Goal: Information Seeking & Learning: Check status

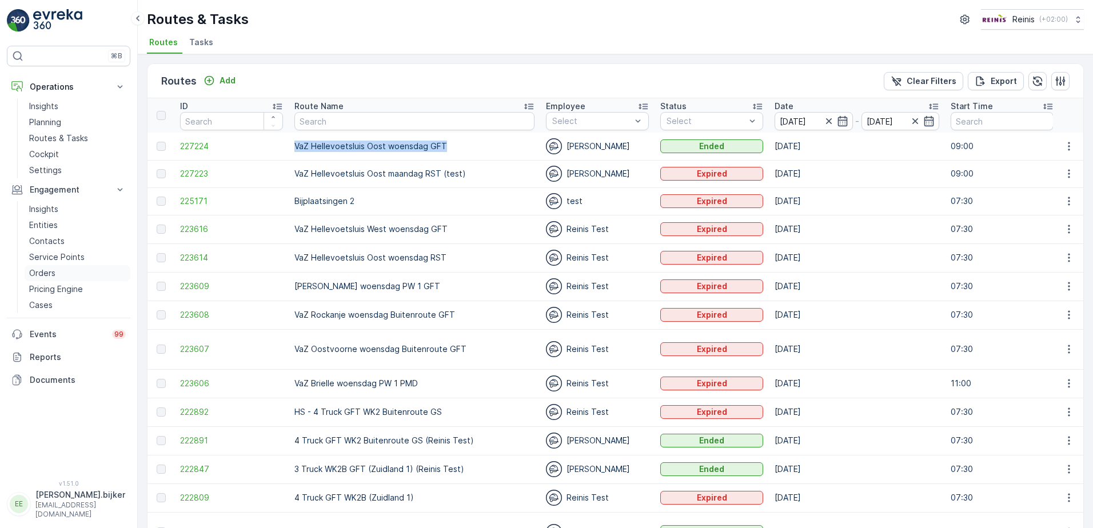
click at [49, 273] on p "Orders" at bounding box center [42, 273] width 26 height 11
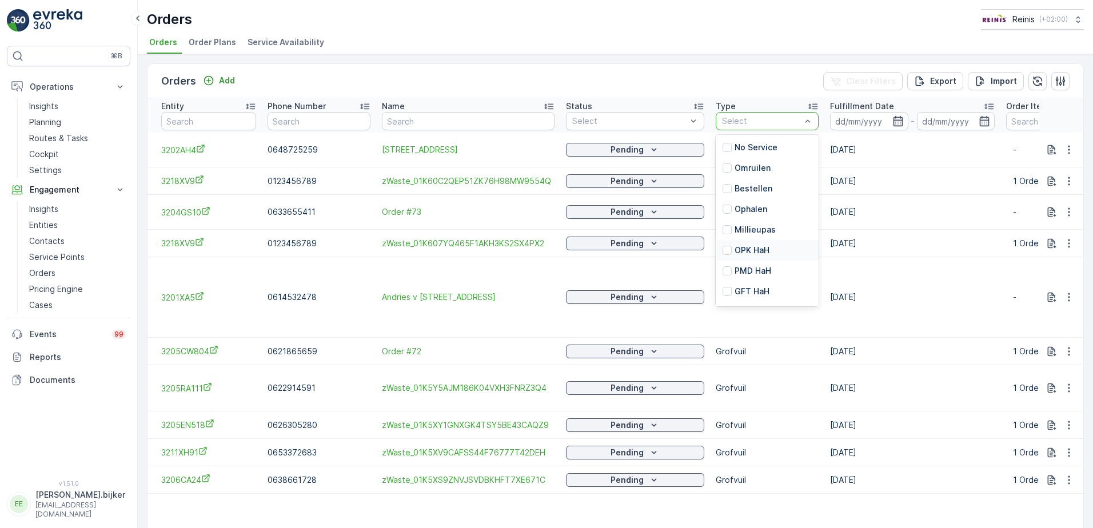
scroll to position [142, 0]
click at [728, 186] on div "BEST" at bounding box center [739, 190] width 33 height 11
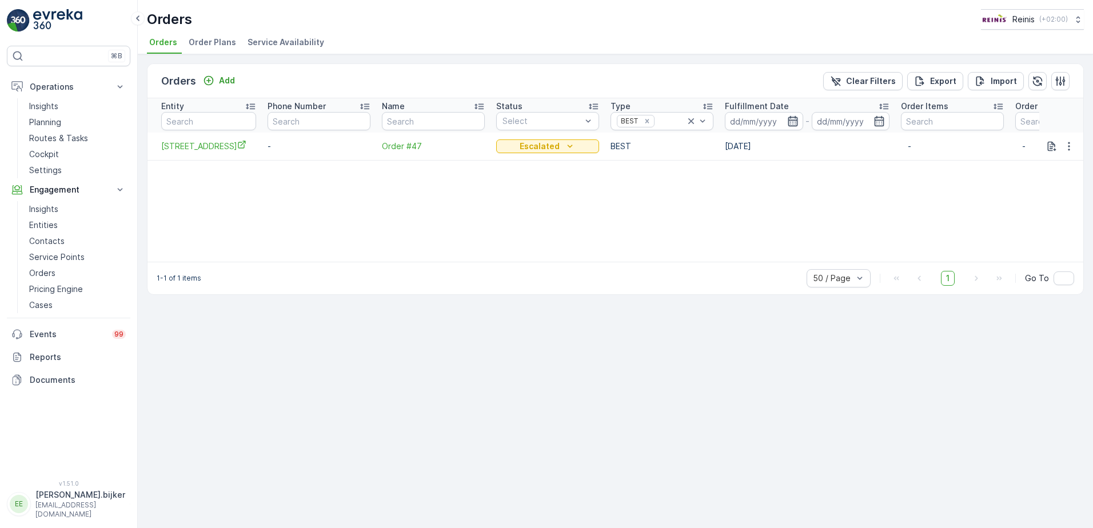
click at [788, 126] on icon "button" at bounding box center [792, 120] width 11 height 11
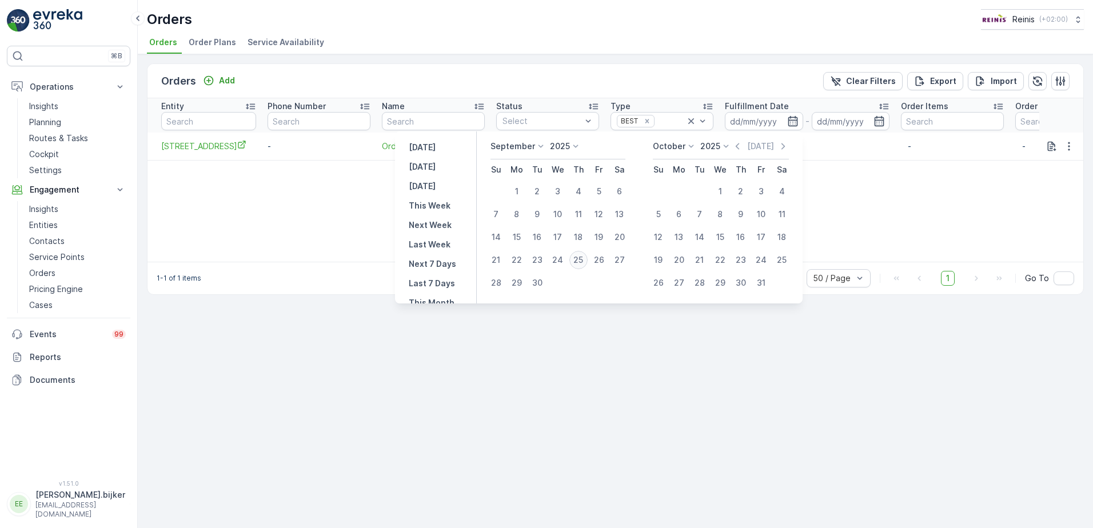
click at [578, 261] on div "25" at bounding box center [578, 260] width 18 height 18
type input "[DATE]"
click at [578, 261] on div "25" at bounding box center [578, 260] width 18 height 18
type input "[DATE]"
click at [578, 261] on div "25" at bounding box center [578, 260] width 18 height 18
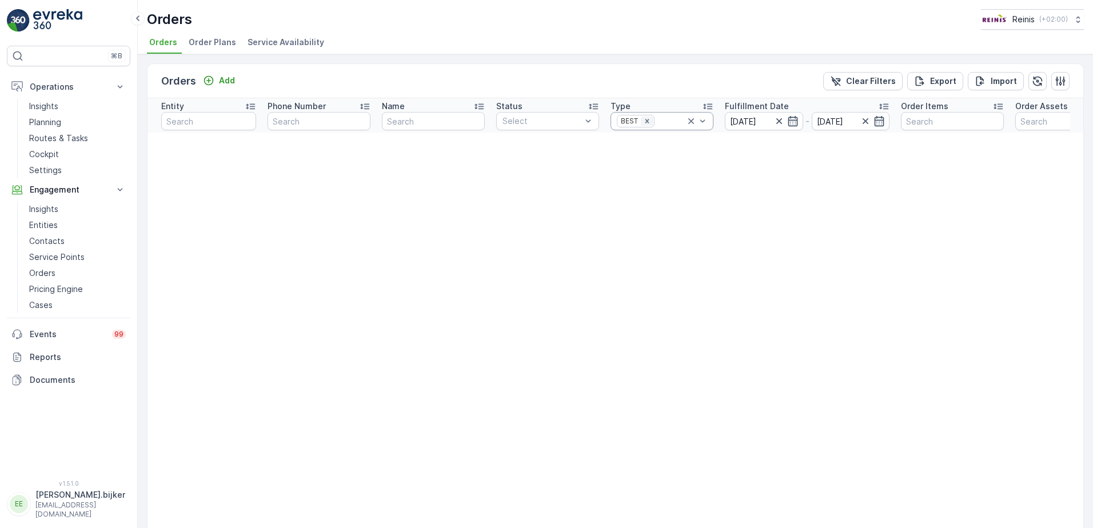
click at [644, 121] on icon "Remove BEST" at bounding box center [647, 121] width 8 height 8
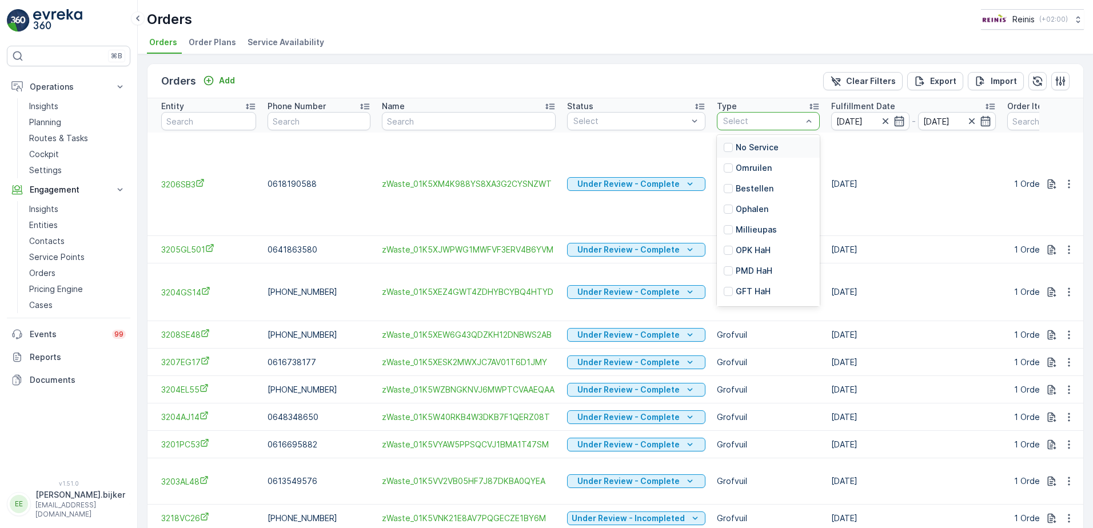
click at [804, 114] on div at bounding box center [808, 121] width 11 height 17
click at [755, 273] on p "Grofvuil" at bounding box center [752, 273] width 32 height 11
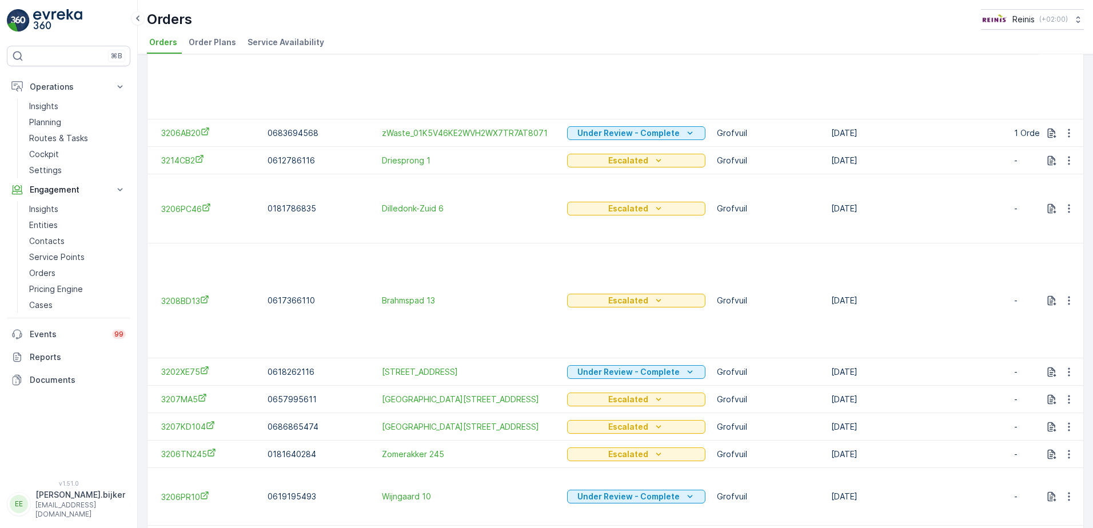
scroll to position [800, 0]
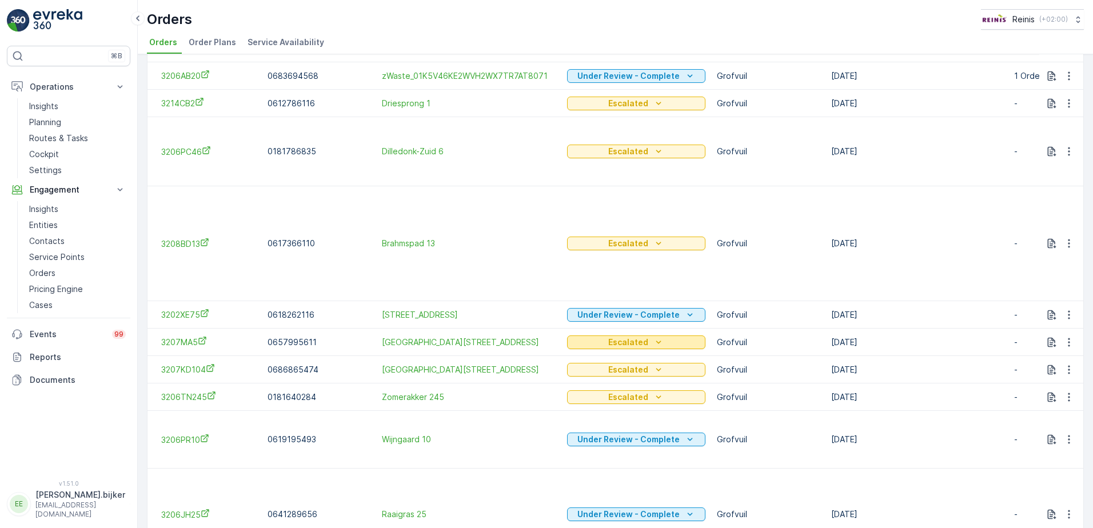
click at [653, 337] on icon "Escalated" at bounding box center [658, 342] width 11 height 11
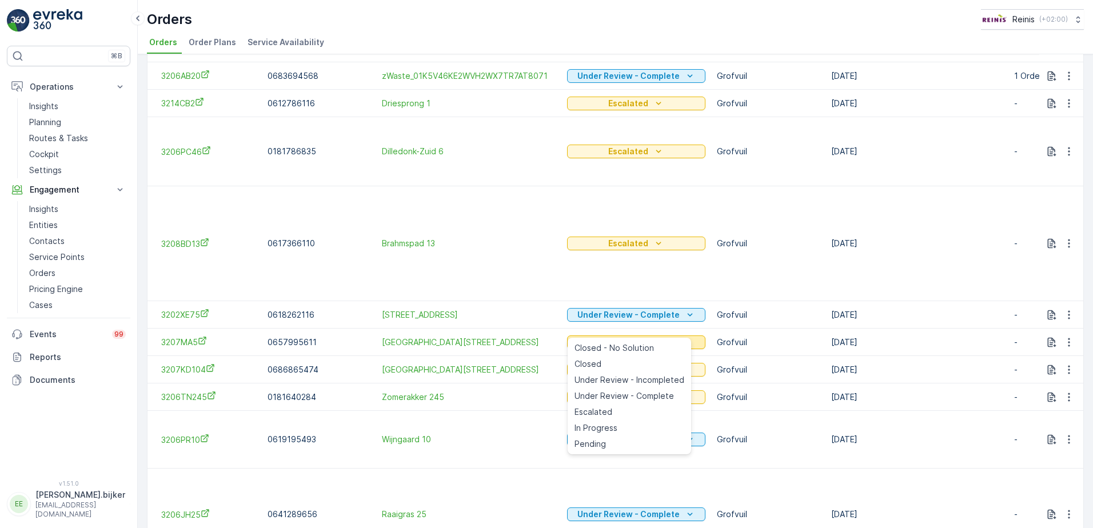
click at [653, 337] on icon "Escalated" at bounding box center [658, 342] width 11 height 11
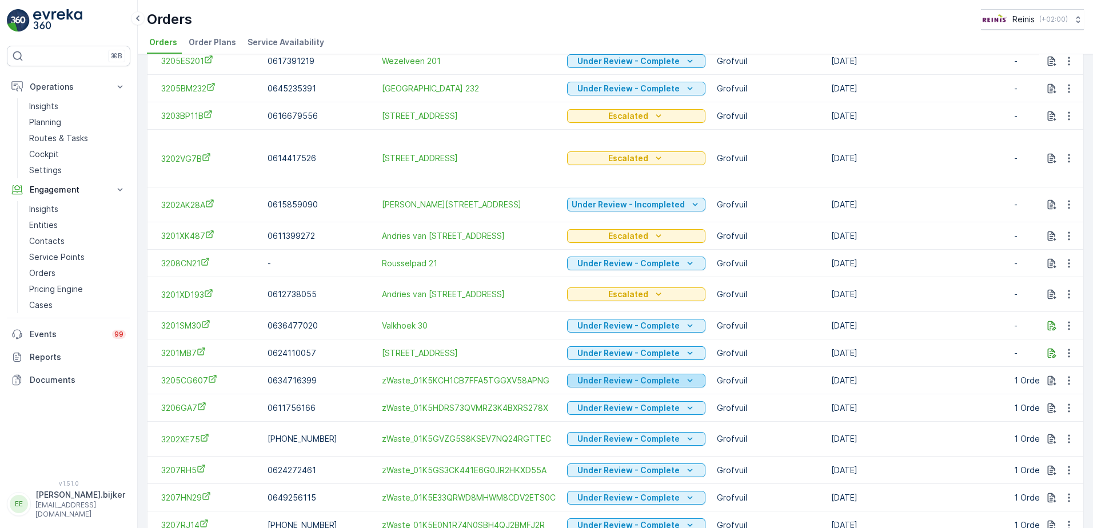
scroll to position [1381, 0]
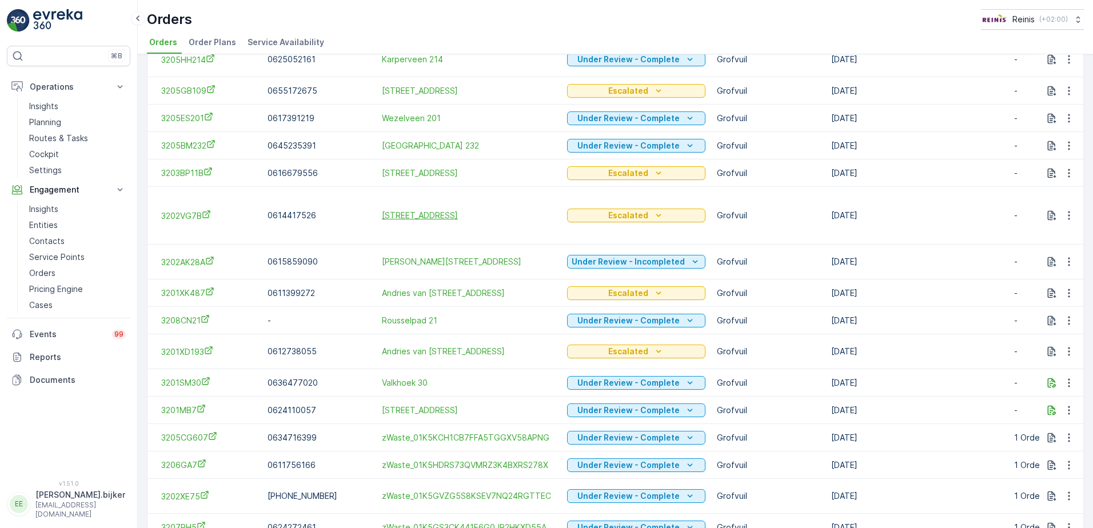
click at [441, 210] on span "[STREET_ADDRESS]" at bounding box center [469, 215] width 174 height 11
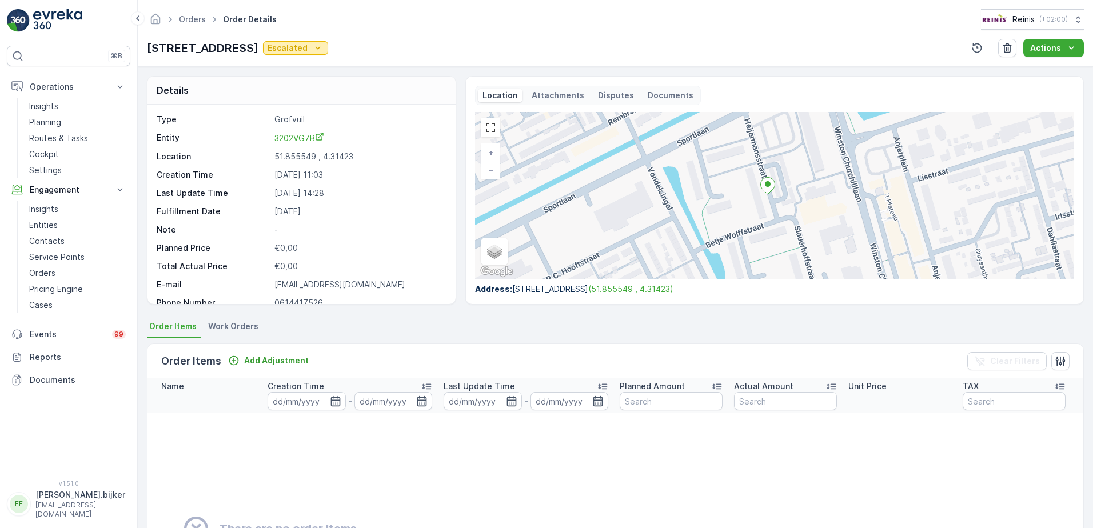
click at [315, 45] on icon "Escalated" at bounding box center [317, 47] width 11 height 11
click at [472, 24] on div "Orders Order Details Reinis ( +02:00 )" at bounding box center [615, 19] width 937 height 21
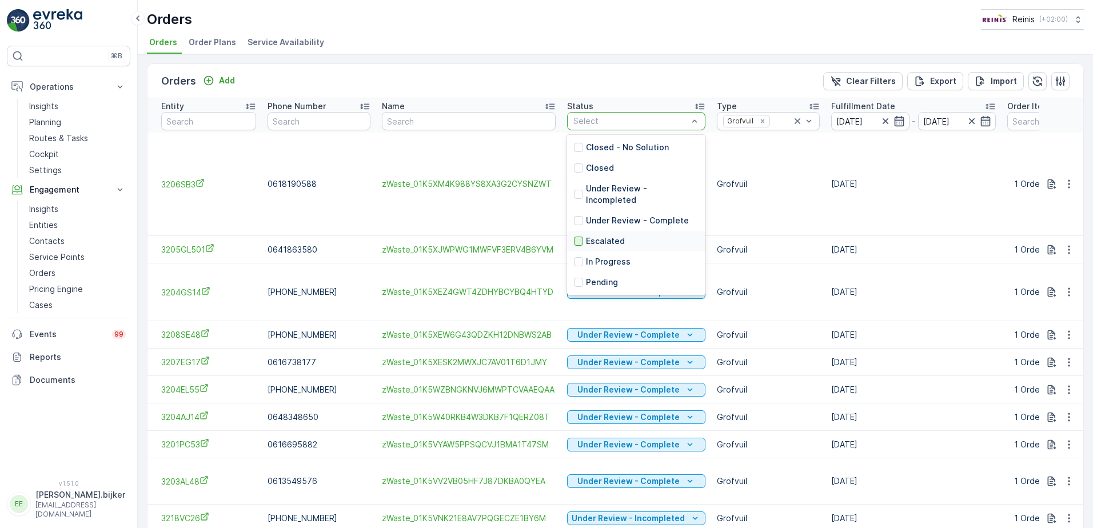
click at [578, 237] on div at bounding box center [578, 241] width 9 height 9
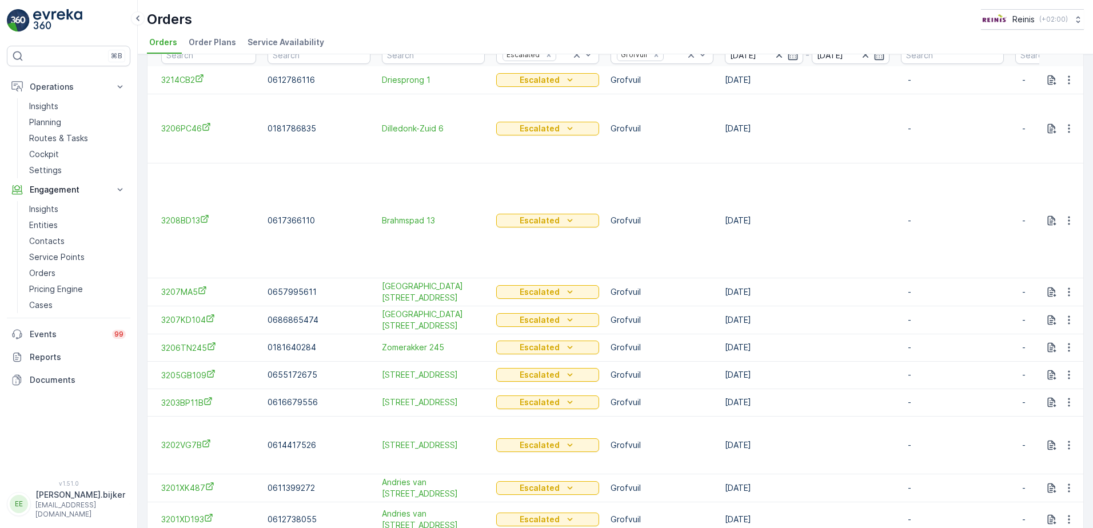
scroll to position [123, 0]
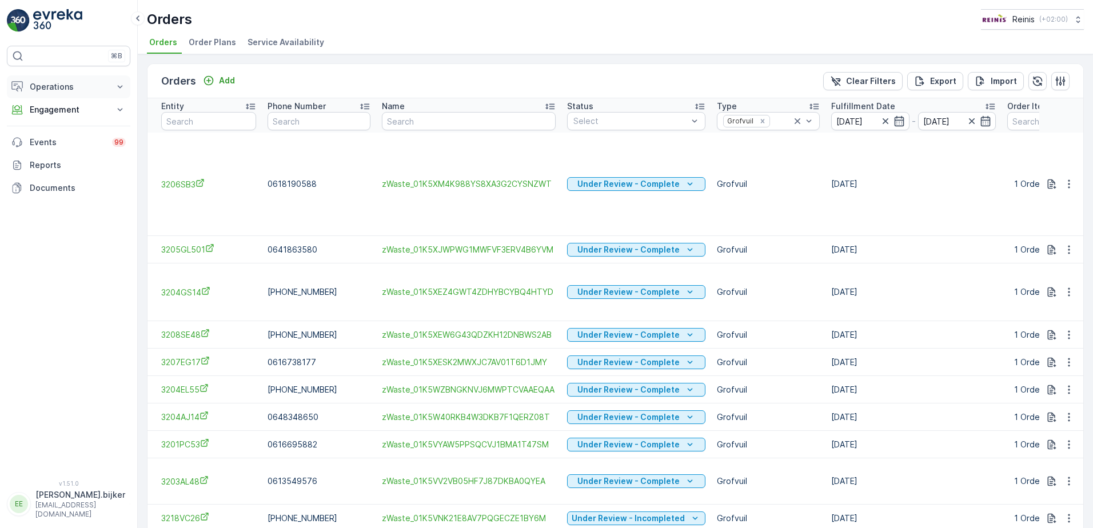
click at [48, 91] on p "Operations" at bounding box center [69, 86] width 78 height 11
click at [62, 138] on p "Routes & Tasks" at bounding box center [58, 138] width 59 height 11
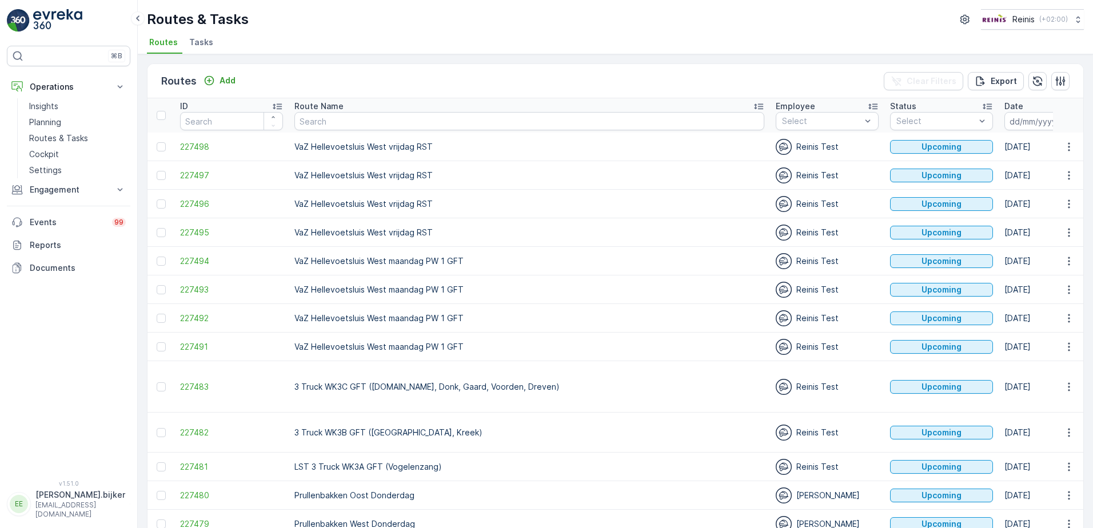
click at [1067, 118] on icon "button" at bounding box center [1072, 120] width 11 height 11
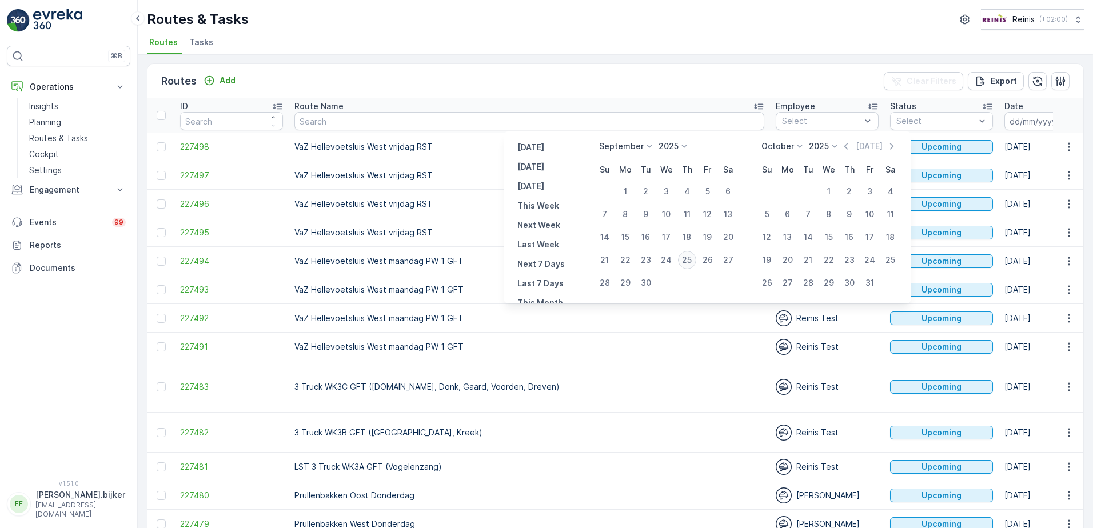
click at [683, 260] on div "25" at bounding box center [687, 260] width 18 height 18
type input "[DATE]"
click at [686, 261] on div "25" at bounding box center [687, 260] width 18 height 18
type input "[DATE]"
click at [686, 261] on div "25" at bounding box center [687, 260] width 18 height 18
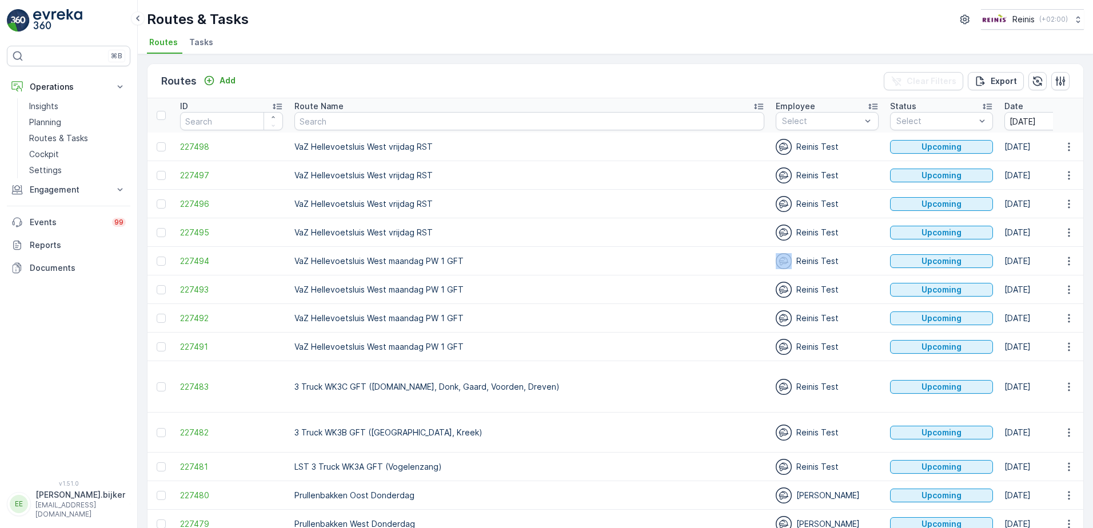
click at [776, 261] on div "Reinis Test" at bounding box center [827, 261] width 103 height 16
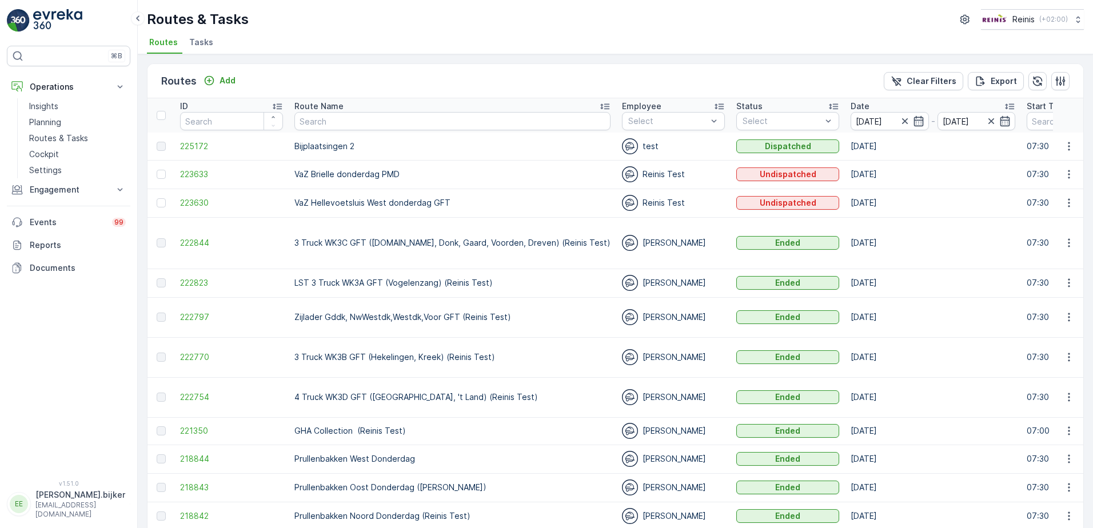
click at [523, 70] on div "Routes Add Clear Filters Export" at bounding box center [616, 81] width 936 height 34
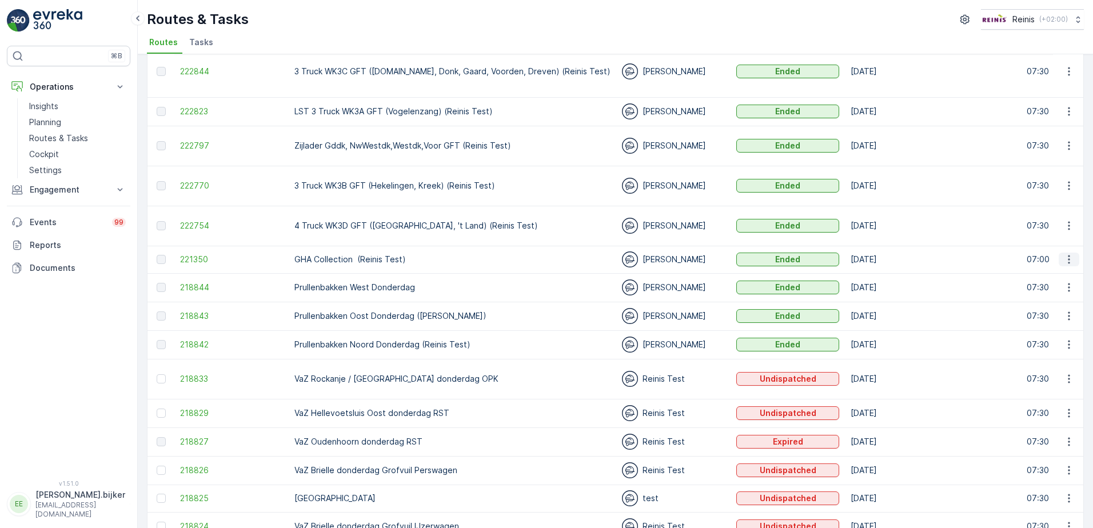
click at [1065, 254] on icon "button" at bounding box center [1068, 259] width 11 height 11
click at [1063, 242] on span "See More Details" at bounding box center [1042, 242] width 66 height 11
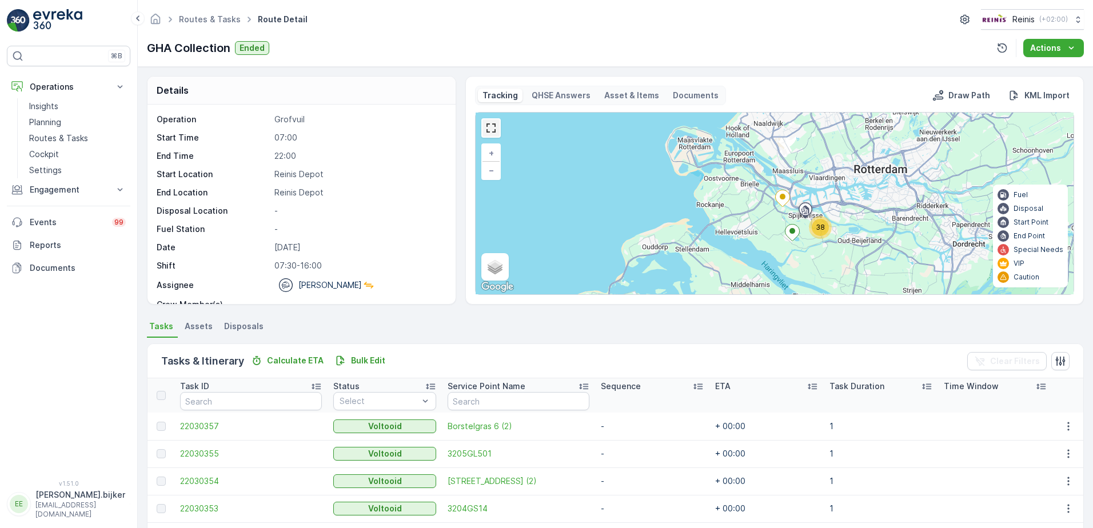
click at [493, 124] on link at bounding box center [491, 127] width 17 height 17
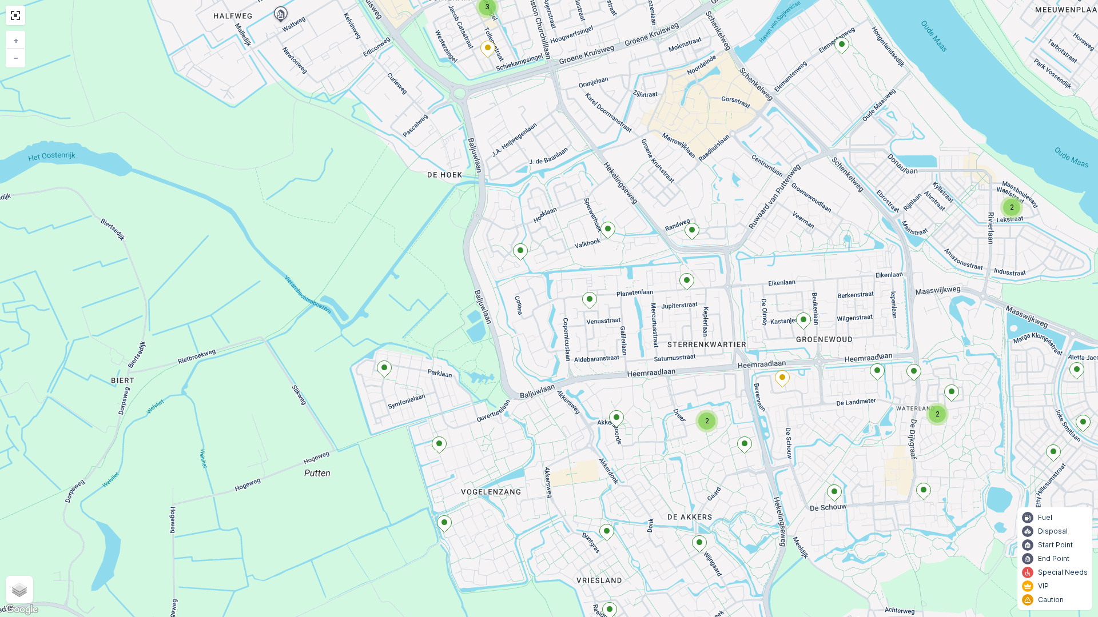
drag, startPoint x: 683, startPoint y: 182, endPoint x: 742, endPoint y: 323, distance: 153.0
click at [742, 323] on div "3 2 3 2 2 + − Satellite Roadmap Terrain Hybrid Leaflet Keyboard shortcuts Map D…" at bounding box center [549, 308] width 1098 height 617
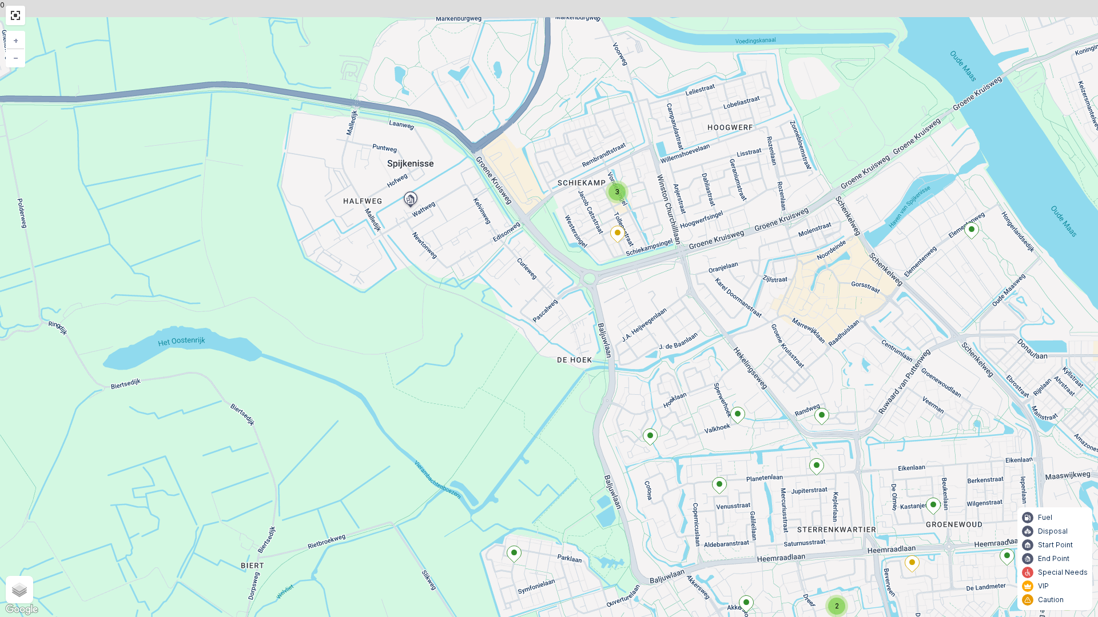
drag, startPoint x: 699, startPoint y: 172, endPoint x: 796, endPoint y: 302, distance: 163.1
click at [796, 302] on div "3 2 3 2 2 + − Satellite Roadmap Terrain Hybrid Leaflet Keyboard shortcuts Map D…" at bounding box center [549, 308] width 1098 height 617
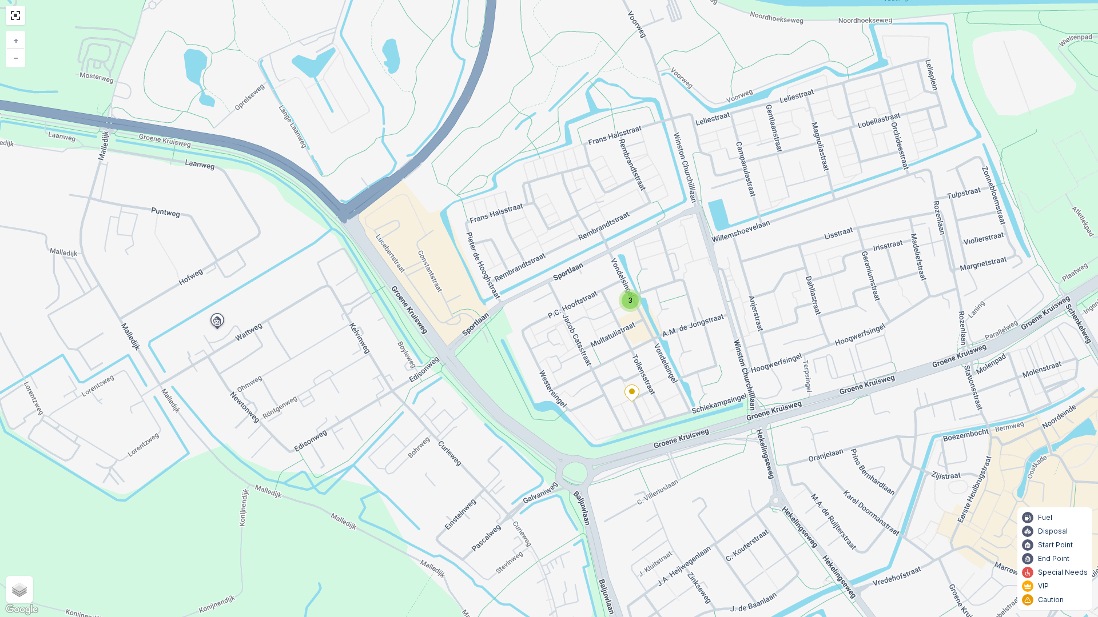
drag, startPoint x: 668, startPoint y: 150, endPoint x: 675, endPoint y: 266, distance: 116.9
click at [675, 266] on div "3 2 2 + − Satellite Roadmap Terrain Hybrid Leaflet Keyboard shortcuts Map Data …" at bounding box center [549, 308] width 1098 height 617
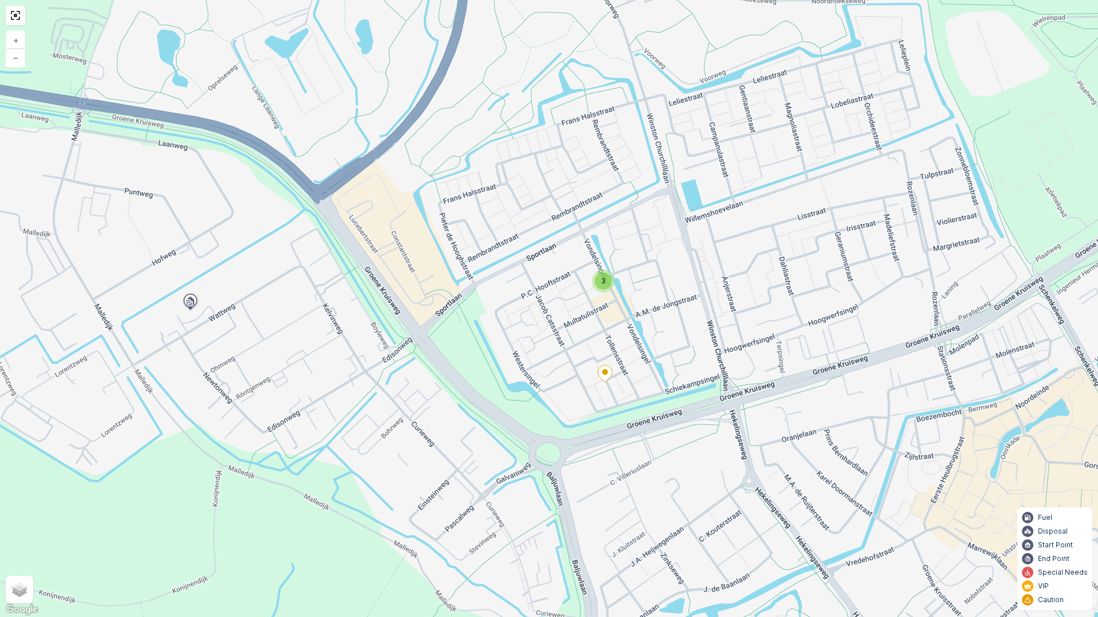
drag, startPoint x: 686, startPoint y: 282, endPoint x: 660, endPoint y: 255, distance: 37.6
click at [660, 255] on div "3 2 2 + − Satellite Roadmap Terrain Hybrid Leaflet Keyboard shortcuts Map Data …" at bounding box center [549, 308] width 1098 height 617
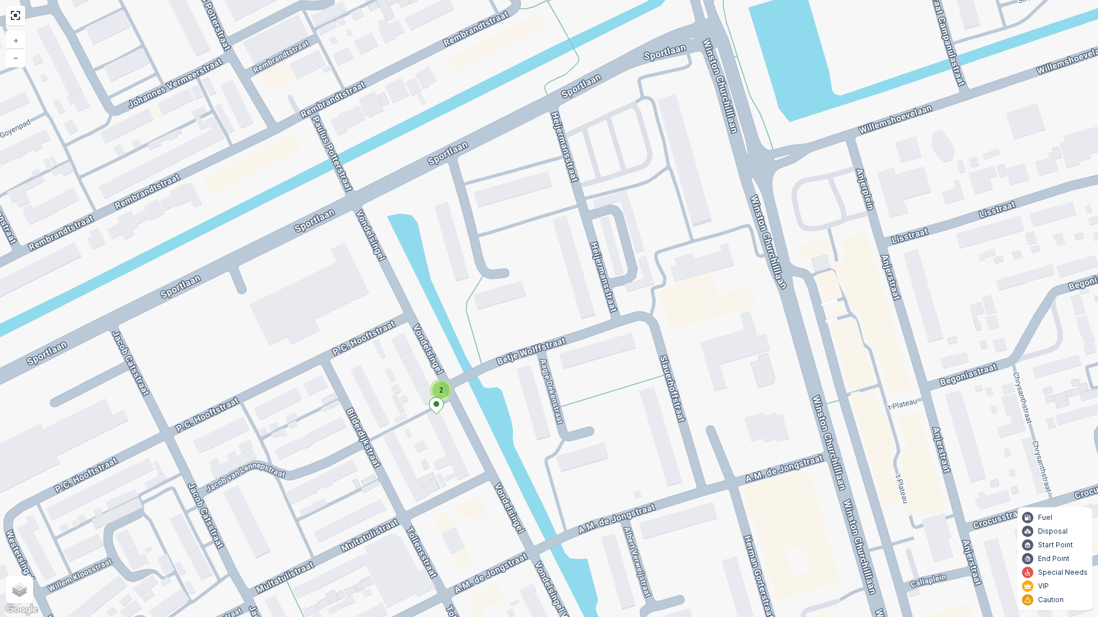
click at [445, 396] on div "2" at bounding box center [440, 390] width 17 height 17
click at [461, 393] on icon at bounding box center [461, 388] width 14 height 17
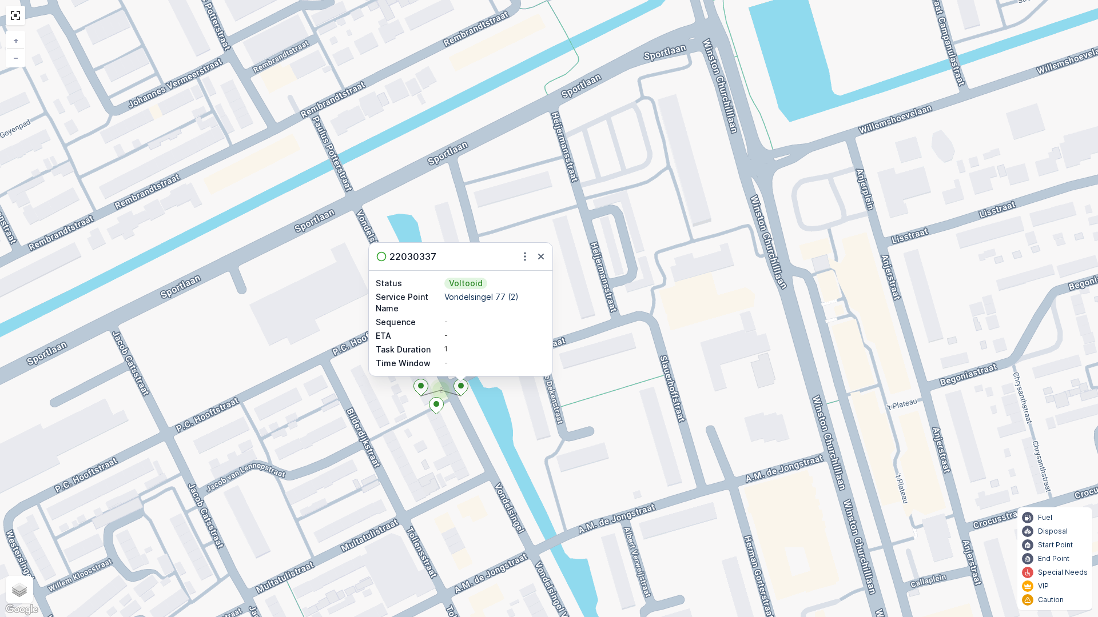
click at [432, 405] on icon at bounding box center [436, 406] width 14 height 17
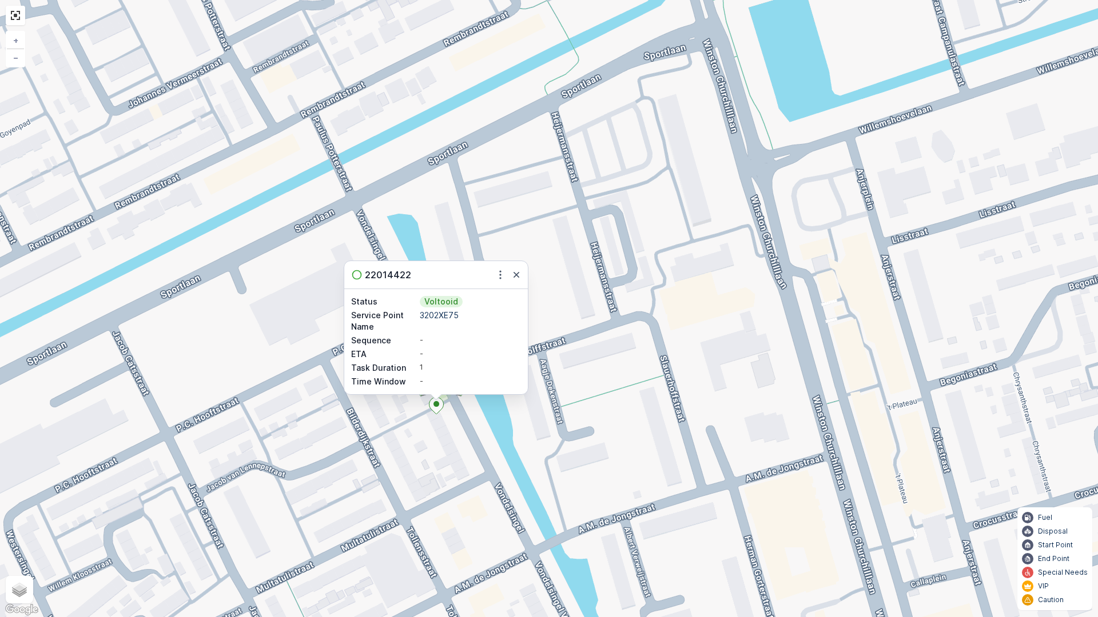
click at [432, 435] on div "2 22014422 Status Voltooid Service Point Name 3202XE75 Sequence - ETA - Task Du…" at bounding box center [549, 308] width 1098 height 617
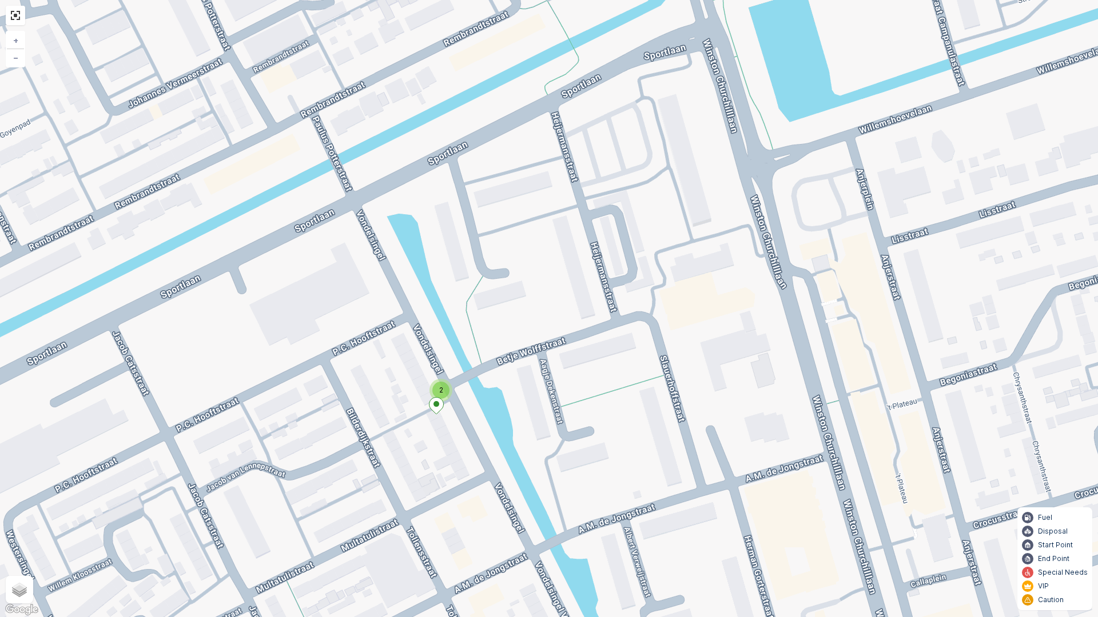
click at [438, 389] on div "2" at bounding box center [440, 390] width 17 height 17
click at [425, 384] on icon at bounding box center [421, 388] width 14 height 17
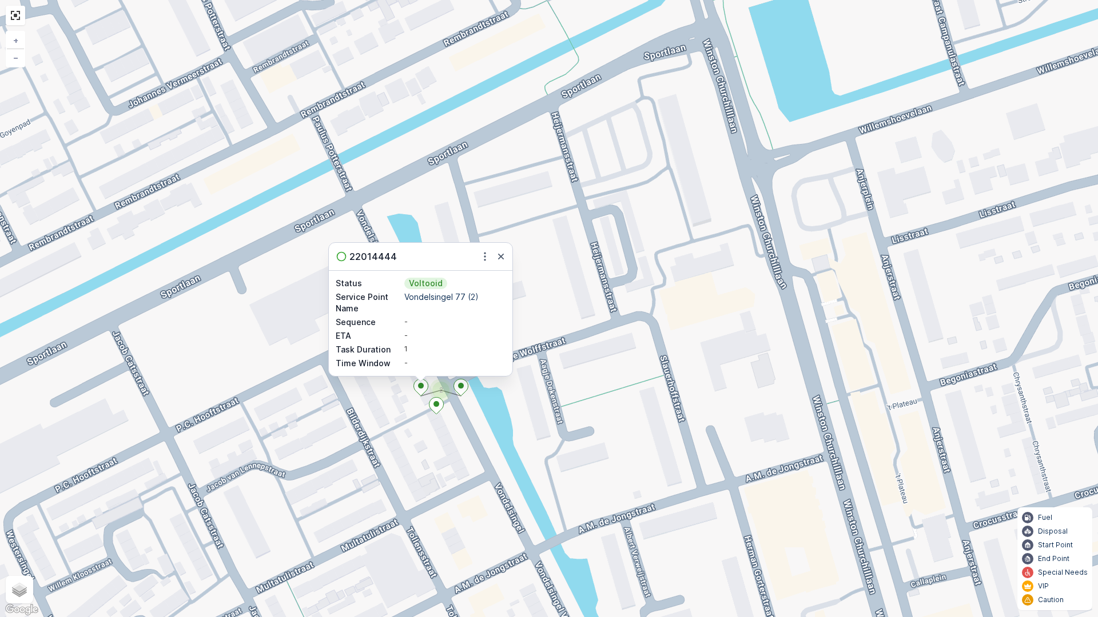
drag, startPoint x: 762, startPoint y: 308, endPoint x: 747, endPoint y: 304, distance: 15.4
click at [755, 306] on div "2 22014444 Status Voltooid Service Point Name Vondelsingel 77 (2) Sequence - ET…" at bounding box center [549, 308] width 1098 height 617
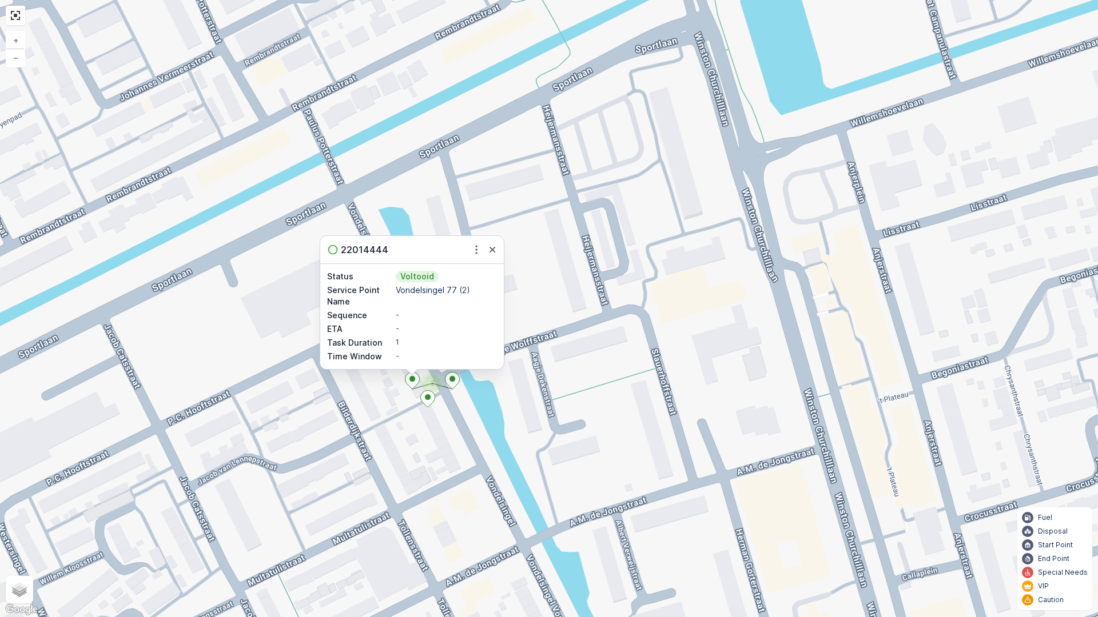
drag, startPoint x: 811, startPoint y: 253, endPoint x: 772, endPoint y: 284, distance: 50.4
click at [815, 260] on div "2 22014444 Status Voltooid Service Point Name Vondelsingel 77 (2) Sequence - ET…" at bounding box center [549, 308] width 1098 height 617
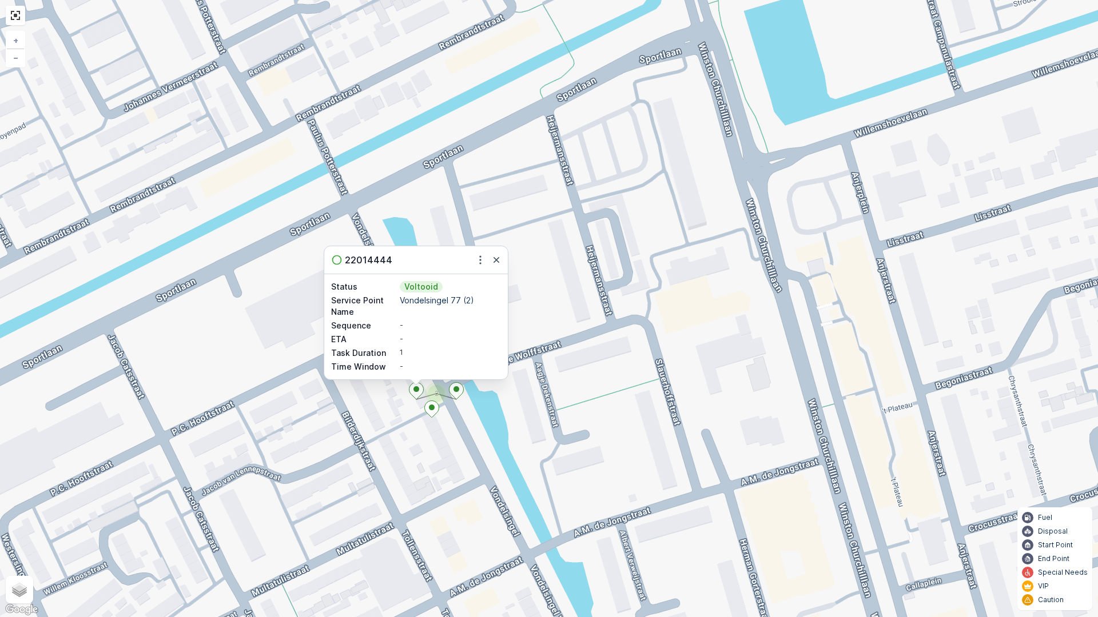
drag, startPoint x: 479, startPoint y: 240, endPoint x: 496, endPoint y: 271, distance: 35.5
drag, startPoint x: 496, startPoint y: 271, endPoint x: 526, endPoint y: 240, distance: 43.7
click at [538, 220] on div "2 22014444 Status Voltooid Service Point Name Vondelsingel 77 (2) Sequence - ET…" at bounding box center [549, 308] width 1098 height 617
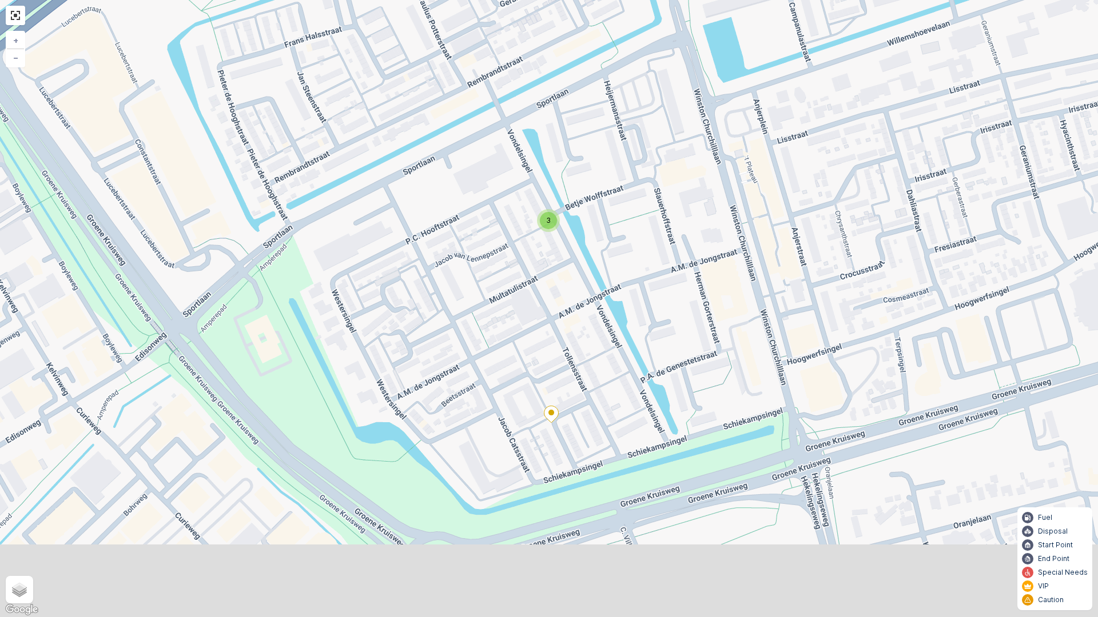
drag, startPoint x: 736, startPoint y: 363, endPoint x: 761, endPoint y: 166, distance: 198.8
click at [761, 166] on div "3 2 2 + − Satellite Roadmap Terrain Hybrid Leaflet Keyboard shortcuts Map Data …" at bounding box center [549, 308] width 1098 height 617
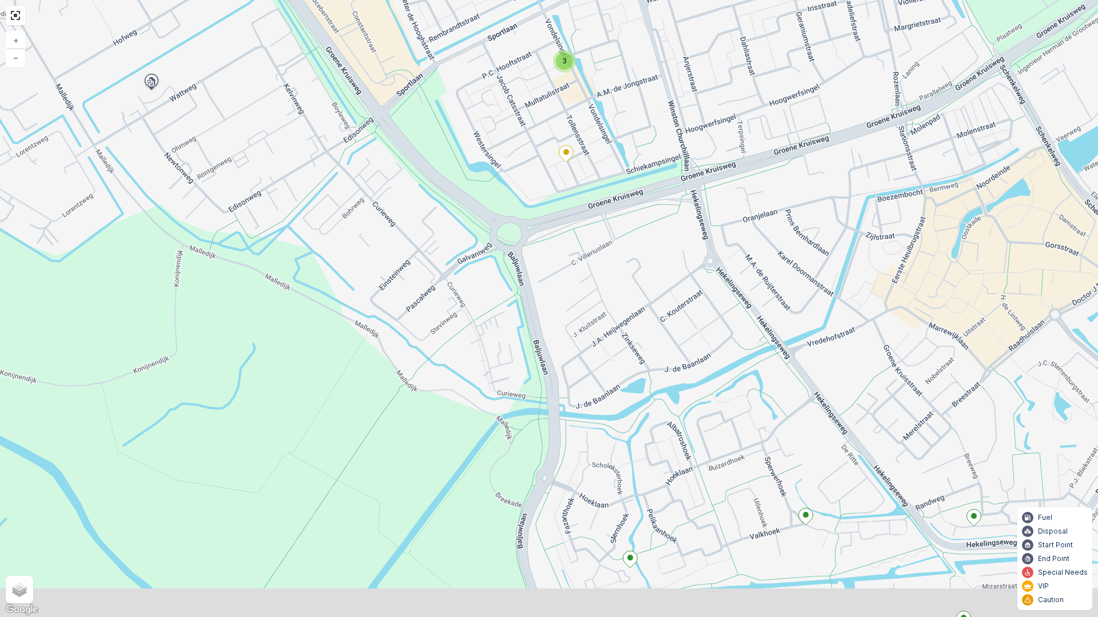
drag, startPoint x: 654, startPoint y: 296, endPoint x: 672, endPoint y: 338, distance: 45.9
click at [643, 222] on div "3 2 2 + − Satellite Roadmap Terrain Hybrid Leaflet Keyboard shortcuts Map Data …" at bounding box center [549, 308] width 1098 height 617
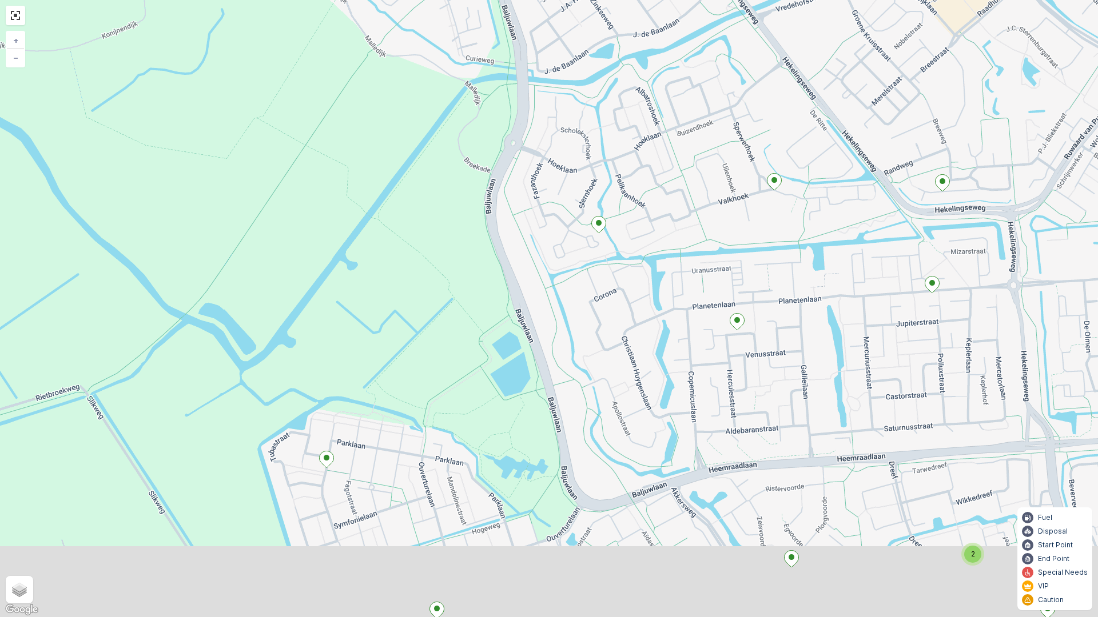
drag, startPoint x: 684, startPoint y: 477, endPoint x: 663, endPoint y: 262, distance: 216.5
click at [663, 262] on div "3 2 2 + − Satellite Roadmap Terrain Hybrid Leaflet Keyboard shortcuts Map Data …" at bounding box center [549, 308] width 1098 height 617
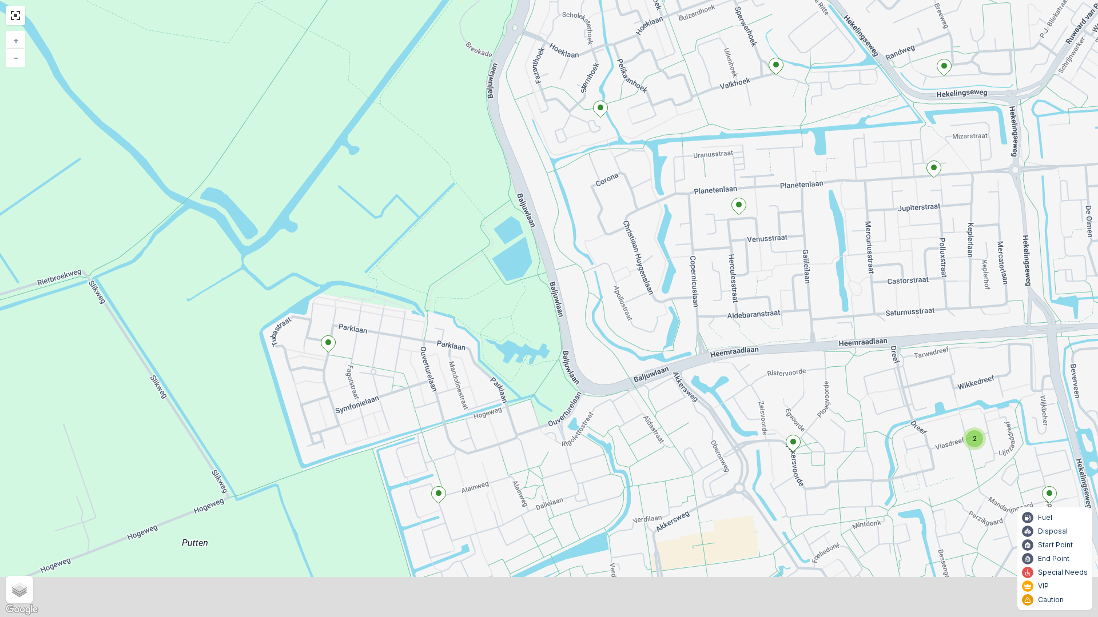
drag, startPoint x: 608, startPoint y: 445, endPoint x: 652, endPoint y: 233, distance: 217.1
click at [652, 234] on div "3 2 2 + − Satellite Roadmap Terrain Hybrid Leaflet Keyboard shortcuts Map Data …" at bounding box center [549, 308] width 1098 height 617
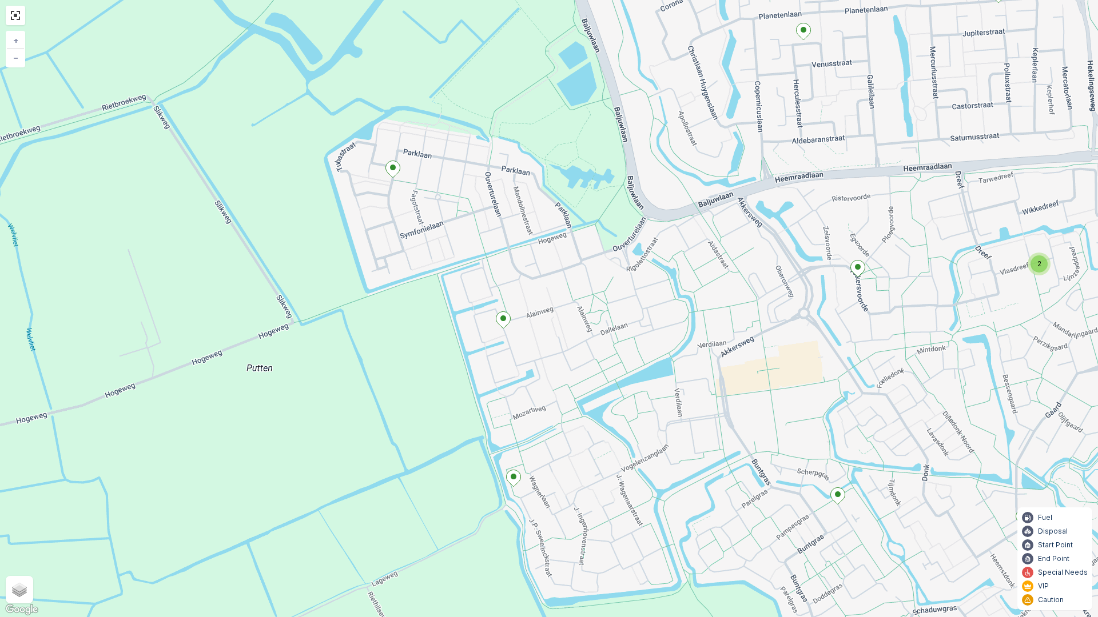
drag, startPoint x: 655, startPoint y: 393, endPoint x: 674, endPoint y: 328, distance: 67.9
click at [674, 328] on div "3 2 2 + − Satellite Roadmap Terrain Hybrid Leaflet Keyboard shortcuts Map Data …" at bounding box center [549, 308] width 1098 height 617
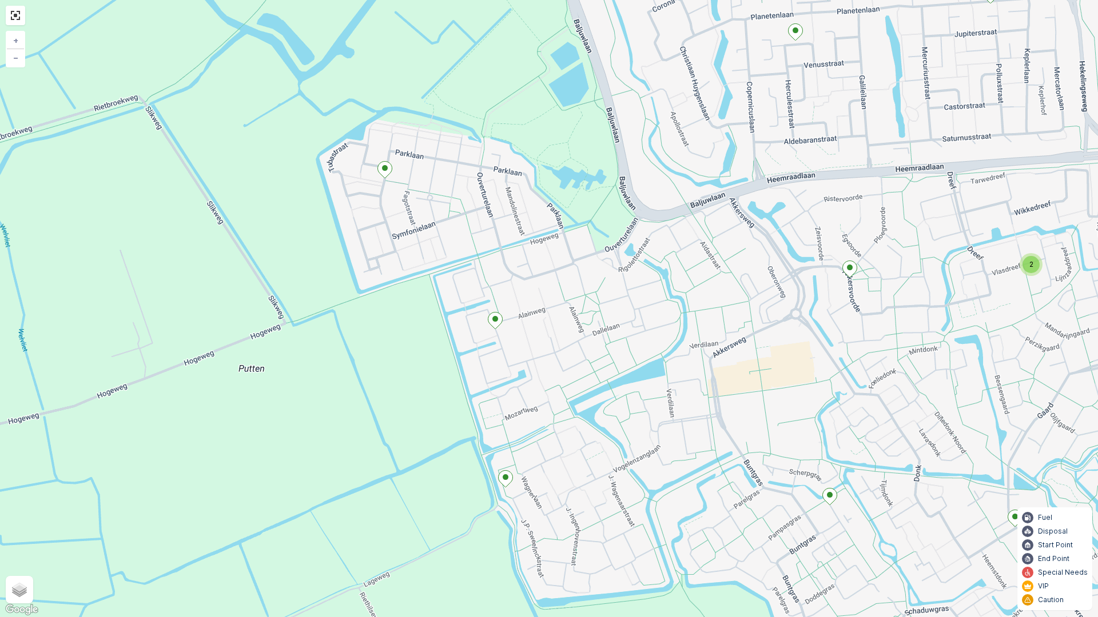
drag, startPoint x: 767, startPoint y: 456, endPoint x: 760, endPoint y: 457, distance: 7.0
click at [760, 457] on div "3 2 2 + − Satellite Roadmap Terrain Hybrid Leaflet Keyboard shortcuts Map Data …" at bounding box center [549, 308] width 1098 height 617
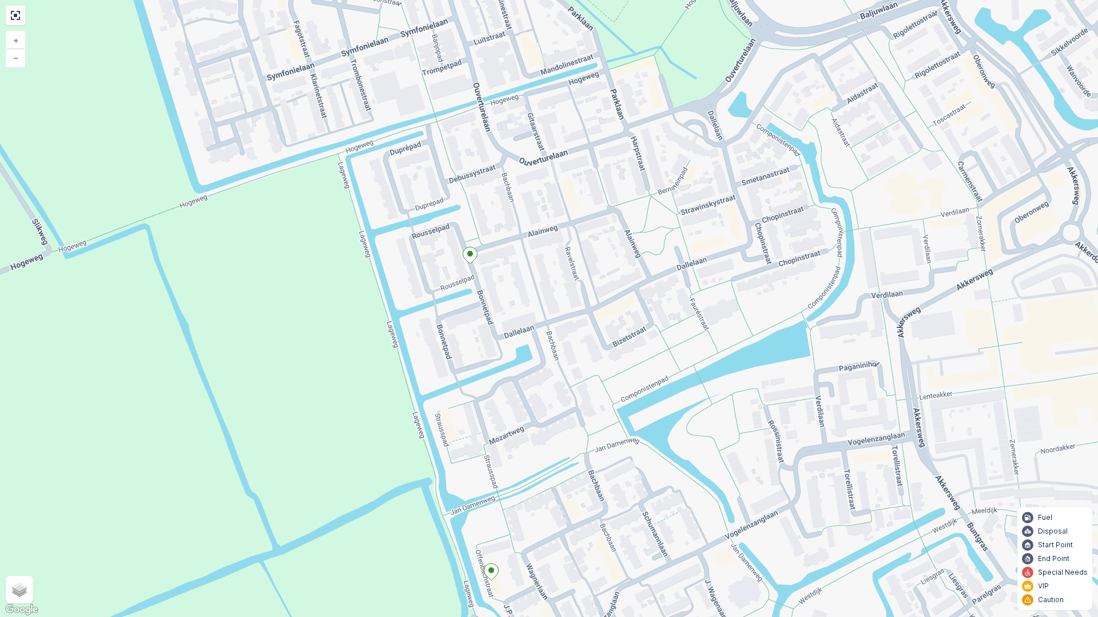
drag, startPoint x: 636, startPoint y: 409, endPoint x: 665, endPoint y: 485, distance: 80.7
click at [665, 485] on div "3 2 2 + − Satellite Roadmap Terrain Hybrid Leaflet Keyboard shortcuts Map Data …" at bounding box center [549, 308] width 1098 height 617
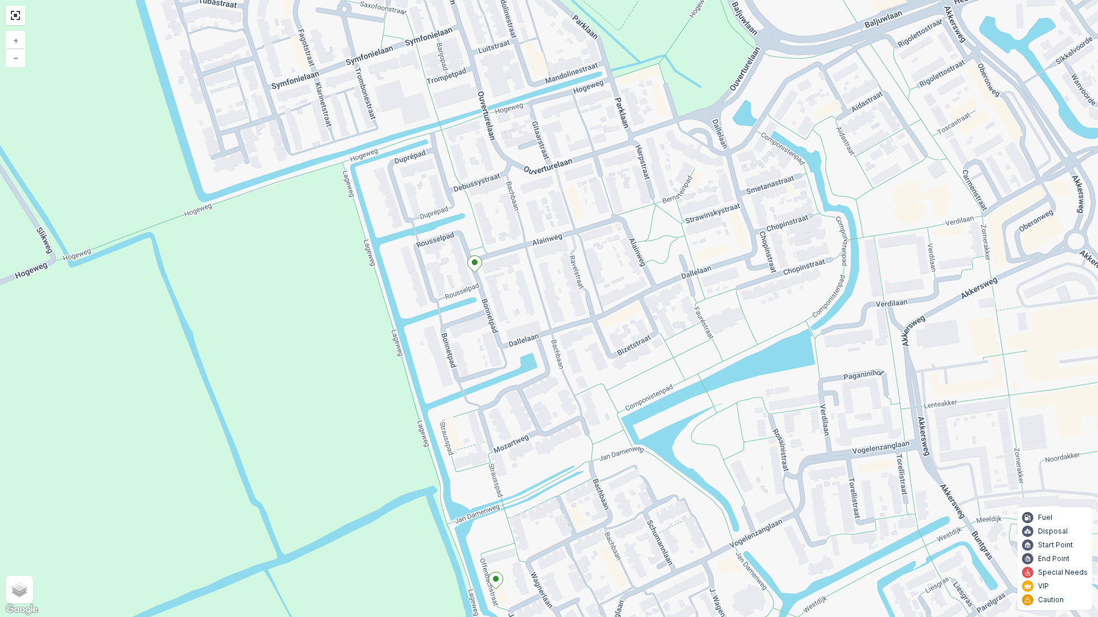
drag, startPoint x: 663, startPoint y: 433, endPoint x: 682, endPoint y: 464, distance: 36.2
click at [683, 464] on div "3 2 2 + − Satellite Roadmap Terrain Hybrid Leaflet Keyboard shortcuts Map Data …" at bounding box center [549, 308] width 1098 height 617
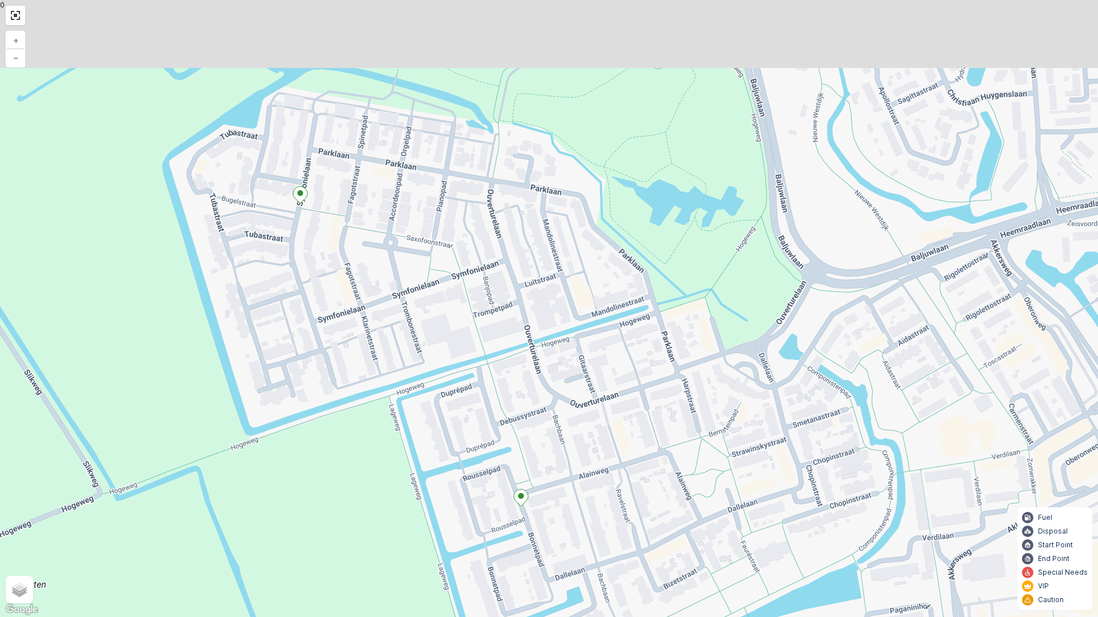
drag, startPoint x: 605, startPoint y: 232, endPoint x: 626, endPoint y: 430, distance: 198.9
click at [626, 430] on div "3 2 2 + − Satellite Roadmap Terrain Hybrid Leaflet Keyboard shortcuts Map Data …" at bounding box center [549, 308] width 1098 height 617
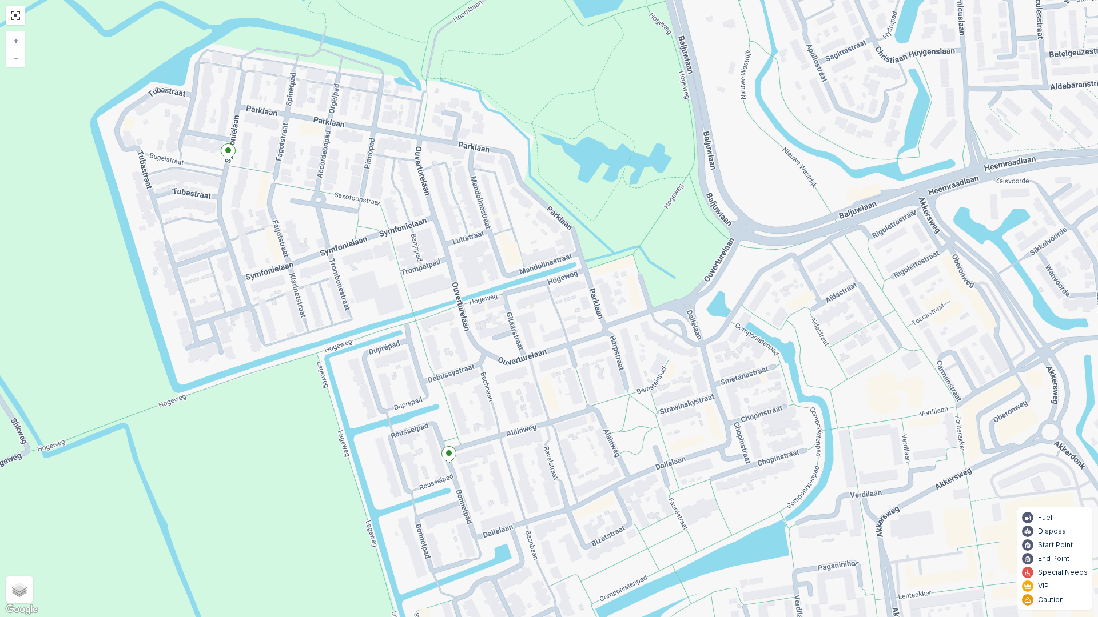
drag, startPoint x: 676, startPoint y: 445, endPoint x: 602, endPoint y: 394, distance: 89.6
click at [602, 394] on div "3 2 2 + − Satellite Roadmap Terrain Hybrid Leaflet Keyboard shortcuts Map Data …" at bounding box center [549, 308] width 1098 height 617
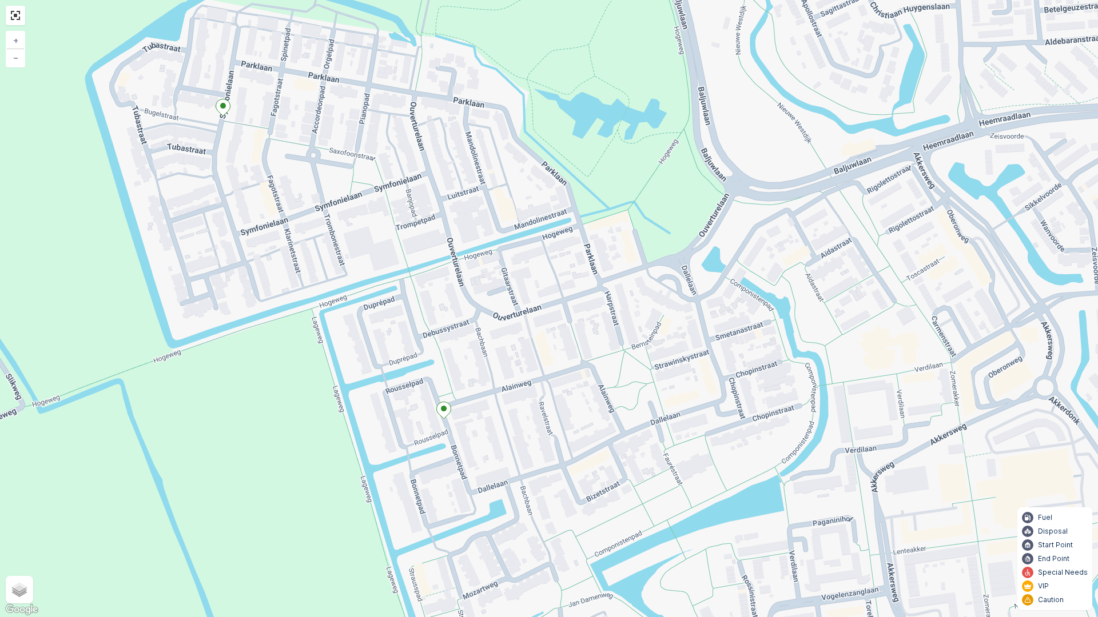
drag, startPoint x: 759, startPoint y: 449, endPoint x: 749, endPoint y: 409, distance: 41.9
click at [749, 409] on div "3 2 2 + − Satellite Roadmap Terrain Hybrid Leaflet Keyboard shortcuts Map Data …" at bounding box center [549, 308] width 1098 height 617
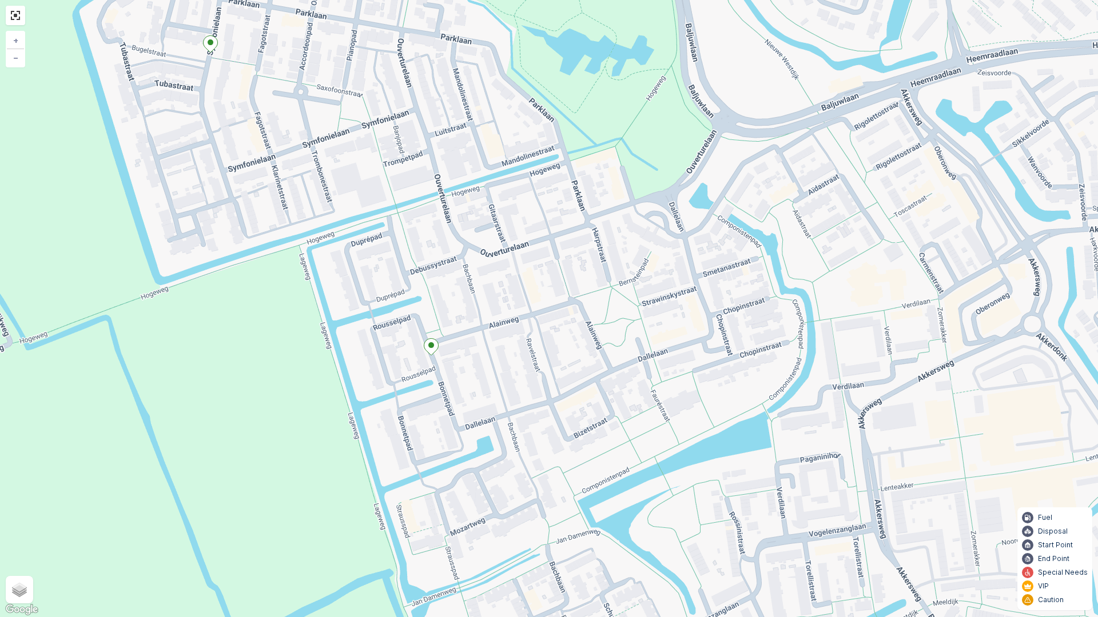
drag, startPoint x: 806, startPoint y: 479, endPoint x: 793, endPoint y: 404, distance: 76.6
click at [793, 404] on div "3 2 2 + − Satellite Roadmap Terrain Hybrid Leaflet Keyboard shortcuts Map Data …" at bounding box center [549, 308] width 1098 height 617
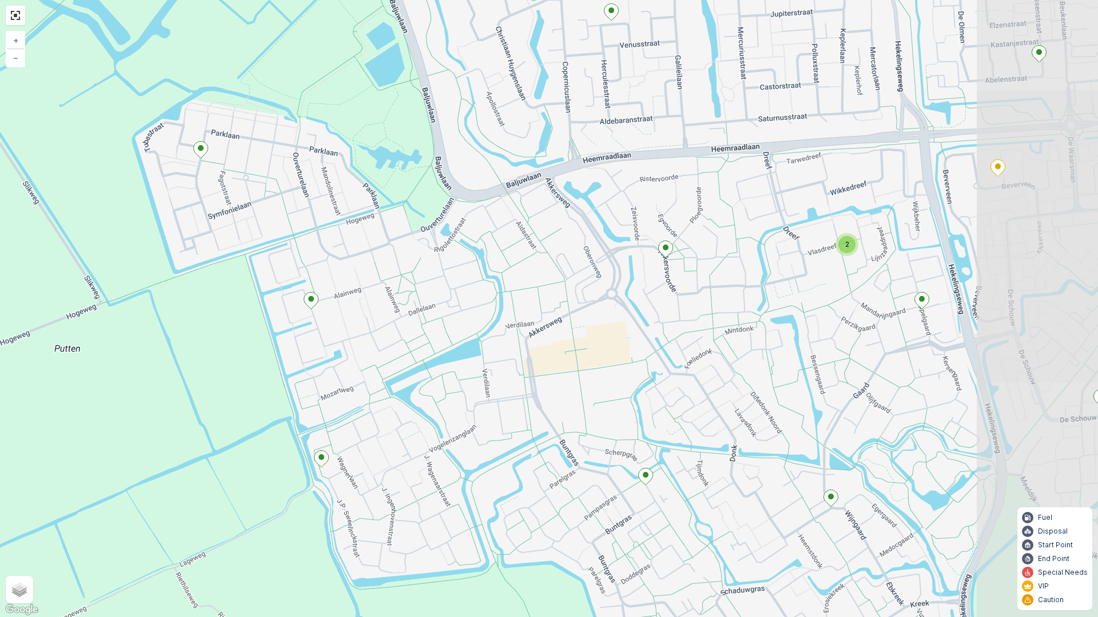
drag, startPoint x: 797, startPoint y: 463, endPoint x: 701, endPoint y: 435, distance: 100.2
click at [581, 387] on div "3 2 2 + − Satellite Roadmap Terrain Hybrid Leaflet Keyboard shortcuts Map Data …" at bounding box center [549, 308] width 1098 height 617
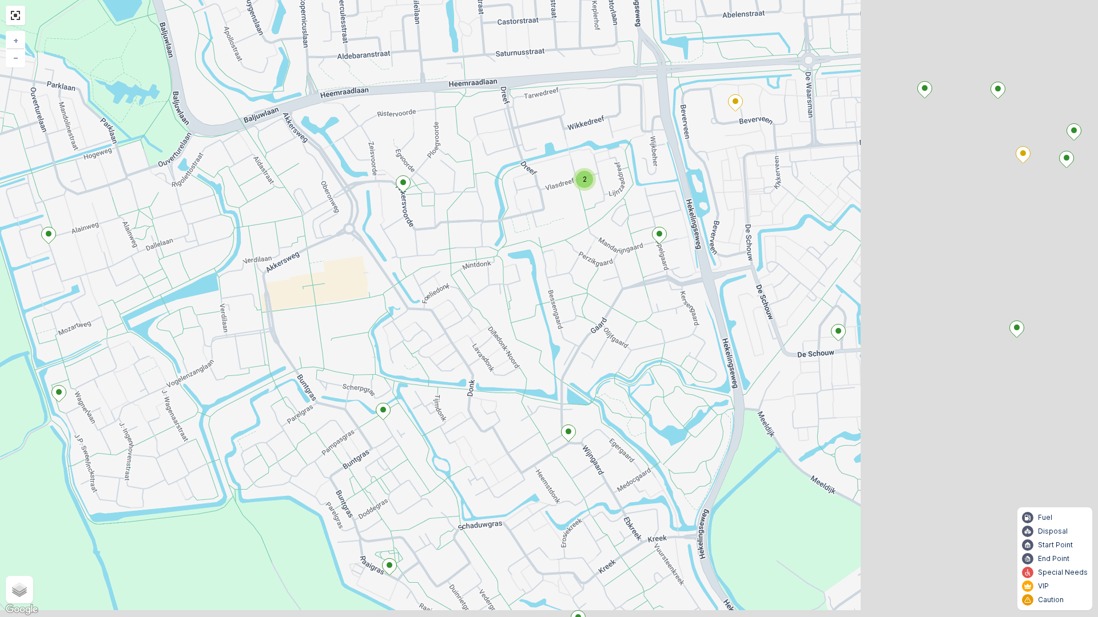
drag, startPoint x: 931, startPoint y: 472, endPoint x: 669, endPoint y: 407, distance: 270.4
click at [669, 407] on div "3 2 2 + − Satellite Roadmap Terrain Hybrid Leaflet Keyboard shortcuts Map Data …" at bounding box center [549, 308] width 1098 height 617
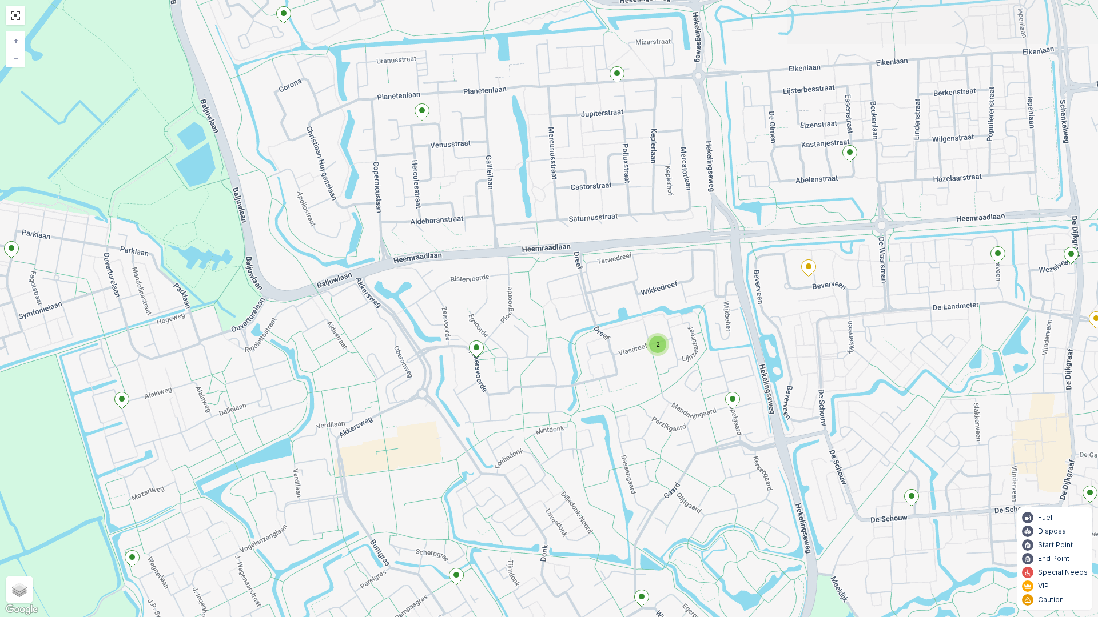
drag, startPoint x: 702, startPoint y: 286, endPoint x: 776, endPoint y: 452, distance: 182.5
click at [776, 452] on div "3 2 2 + − Satellite Roadmap Terrain Hybrid Leaflet Keyboard shortcuts Map Data …" at bounding box center [549, 308] width 1098 height 617
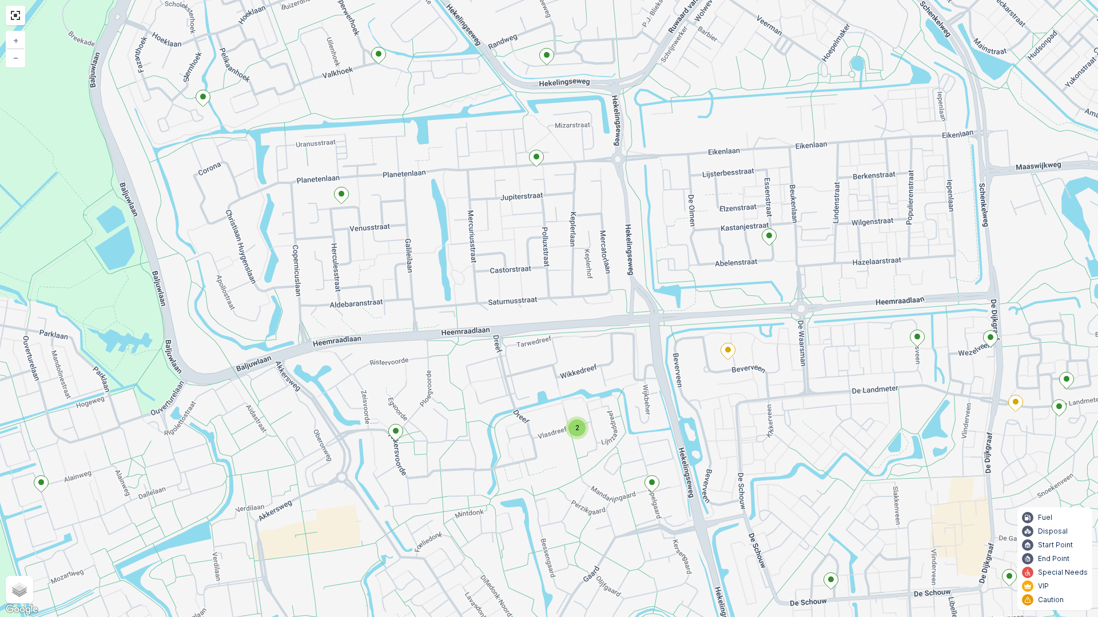
click at [808, 452] on div "3 2 2 + − Satellite Roadmap Terrain Hybrid Leaflet Keyboard shortcuts Map Data …" at bounding box center [549, 308] width 1098 height 617
click at [730, 354] on icon at bounding box center [728, 352] width 14 height 17
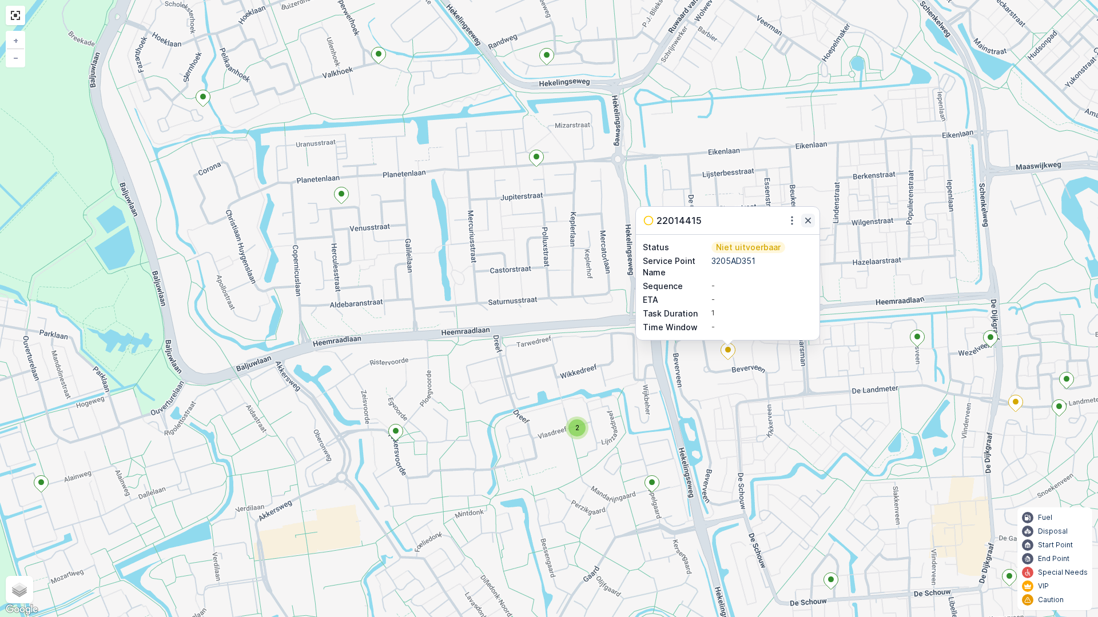
click at [810, 223] on icon "button" at bounding box center [808, 221] width 6 height 6
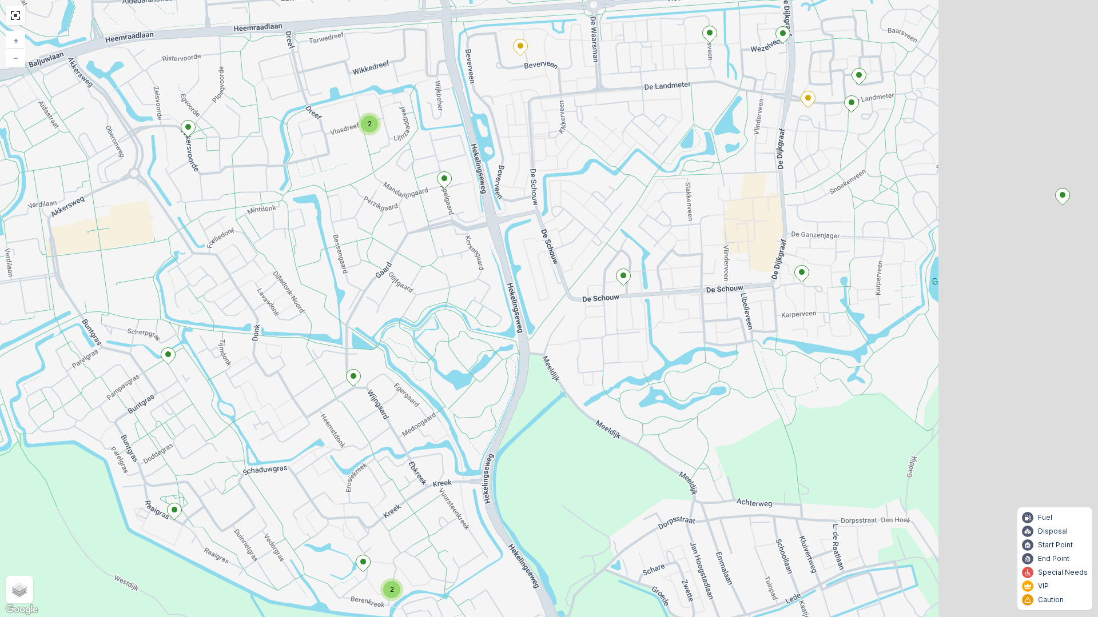
drag, startPoint x: 656, startPoint y: 350, endPoint x: 514, endPoint y: 103, distance: 284.3
click at [512, 133] on div "3 2 2 + − Satellite Roadmap Terrain Hybrid Leaflet Keyboard shortcuts Map Data …" at bounding box center [549, 308] width 1098 height 617
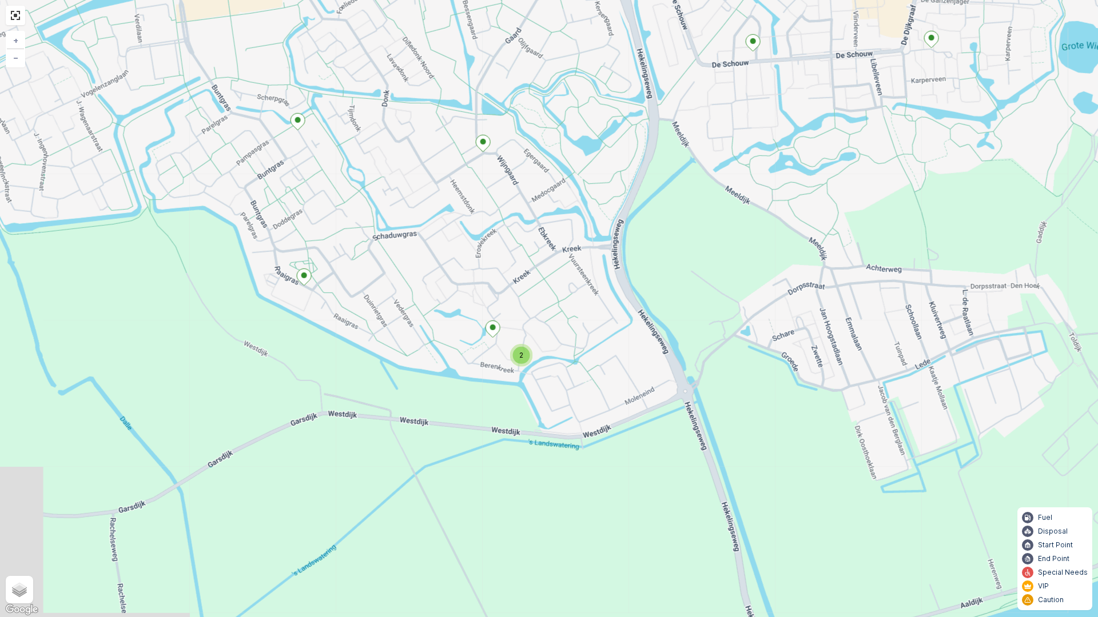
drag, startPoint x: 488, startPoint y: 305, endPoint x: 716, endPoint y: 417, distance: 254.4
click at [738, 428] on div "3 2 2 + − Satellite Roadmap Terrain Hybrid Leaflet Keyboard shortcuts Map Data …" at bounding box center [549, 308] width 1098 height 617
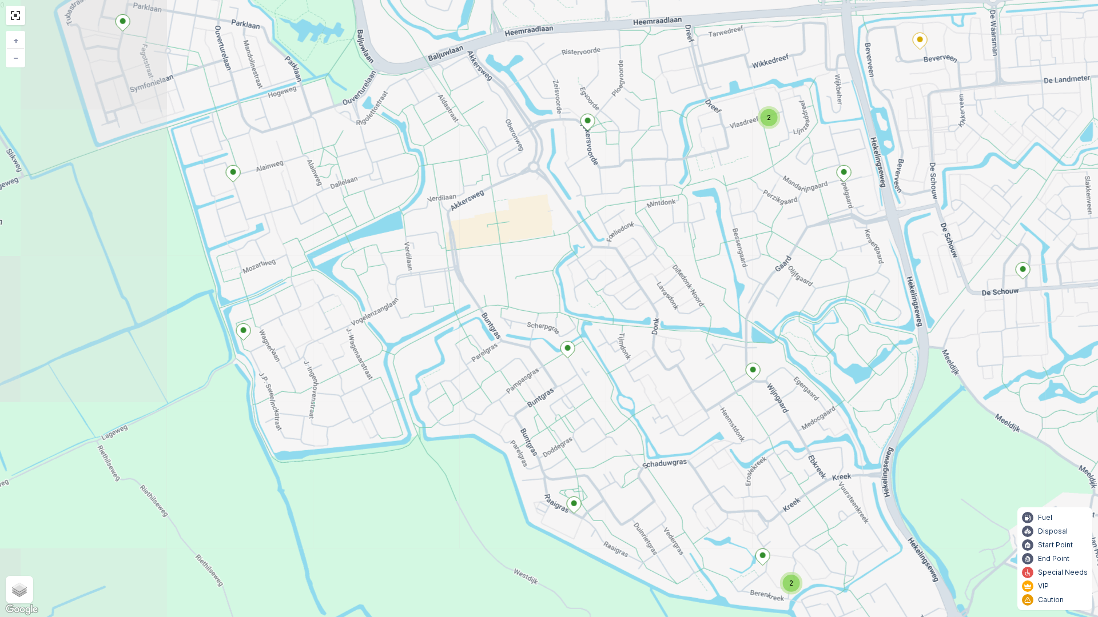
drag, startPoint x: 490, startPoint y: 277, endPoint x: 661, endPoint y: 419, distance: 222.1
click at [661, 419] on div "3 2 2 + − Satellite Roadmap Terrain Hybrid Leaflet Keyboard shortcuts Map Data …" at bounding box center [549, 308] width 1098 height 617
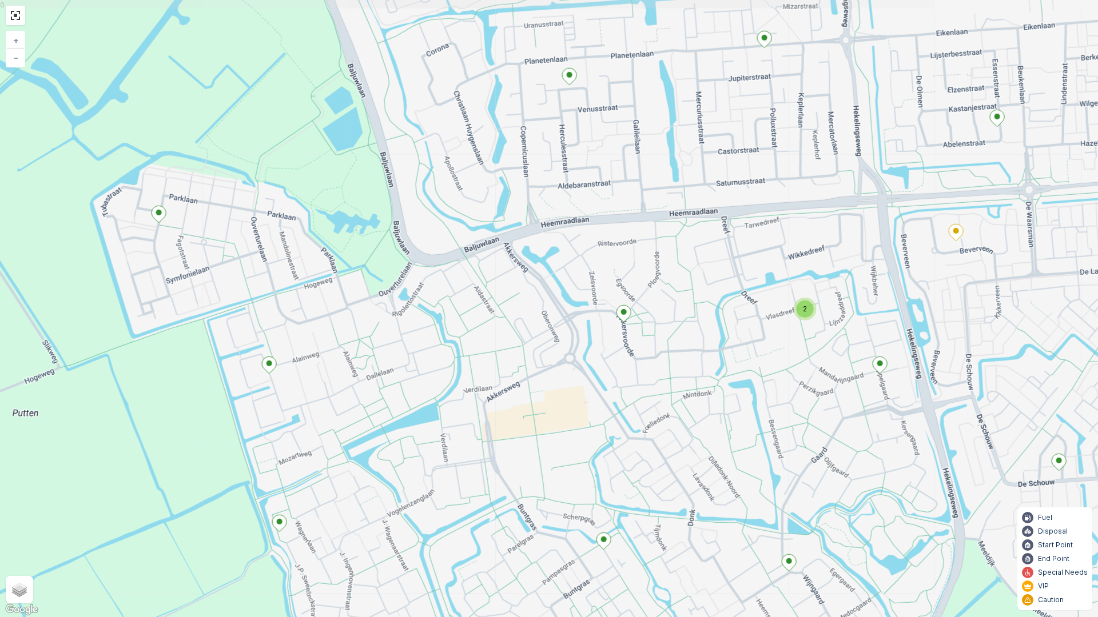
drag, startPoint x: 662, startPoint y: 240, endPoint x: 691, endPoint y: 423, distance: 184.8
click at [691, 423] on div "3 2 2 + − Satellite Roadmap Terrain Hybrid Leaflet Keyboard shortcuts Map Data …" at bounding box center [549, 308] width 1098 height 617
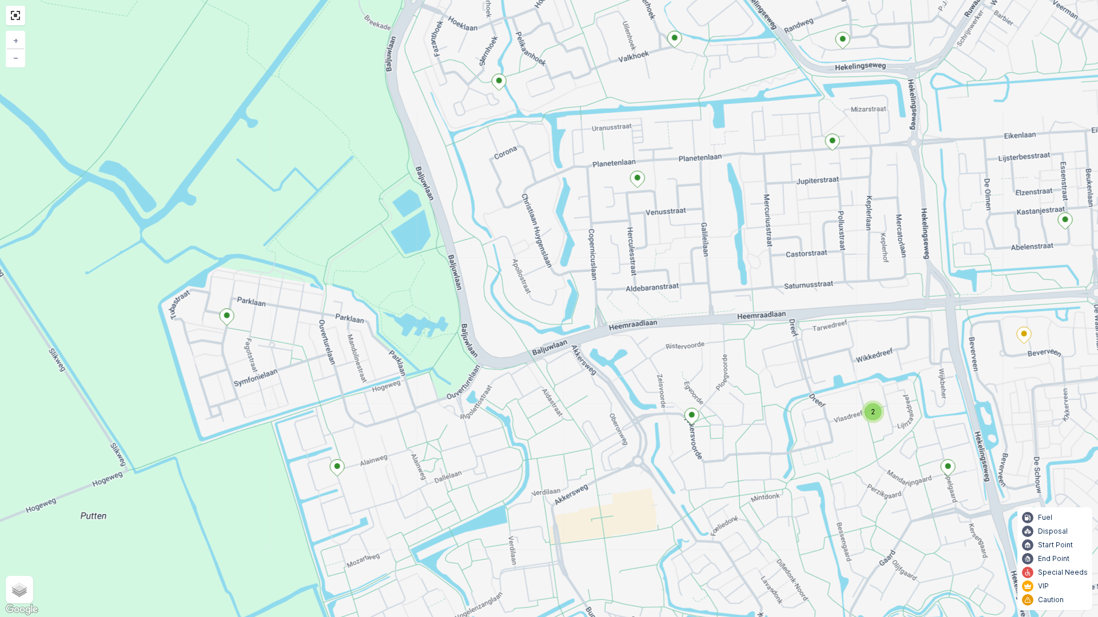
drag, startPoint x: 508, startPoint y: 288, endPoint x: 576, endPoint y: 391, distance: 123.4
click at [576, 391] on div "3 2 2 + − Satellite Roadmap Terrain Hybrid Leaflet Keyboard shortcuts Map Data …" at bounding box center [549, 308] width 1098 height 617
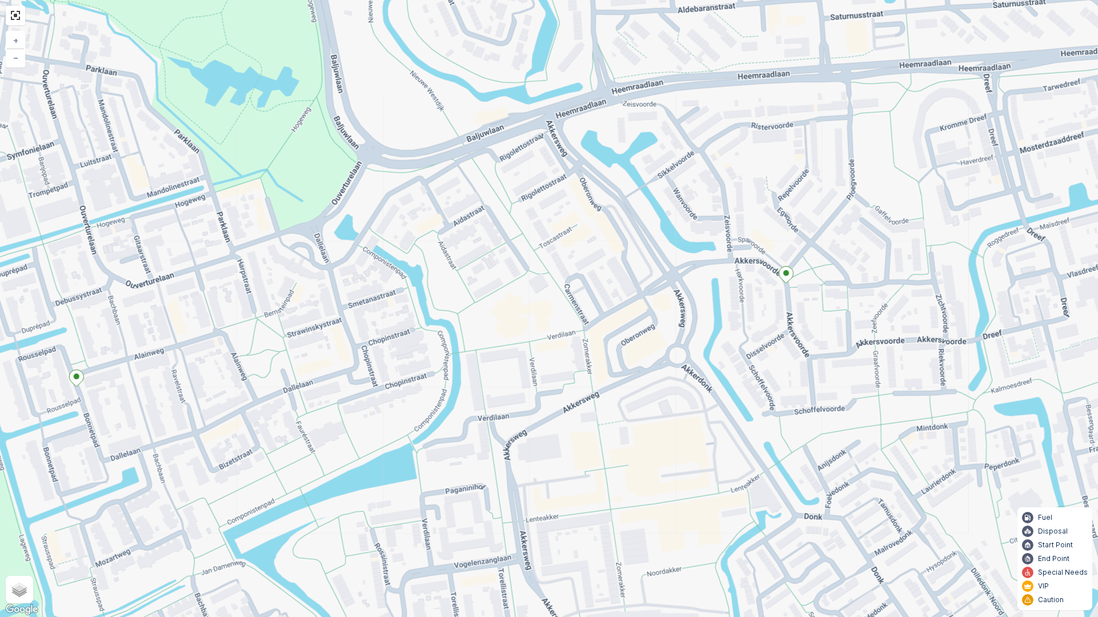
drag, startPoint x: 688, startPoint y: 517, endPoint x: 669, endPoint y: 425, distance: 93.5
click at [669, 425] on div "3 2 2 + − Satellite Roadmap Terrain Hybrid Leaflet Keyboard shortcuts Map Data …" at bounding box center [549, 308] width 1098 height 617
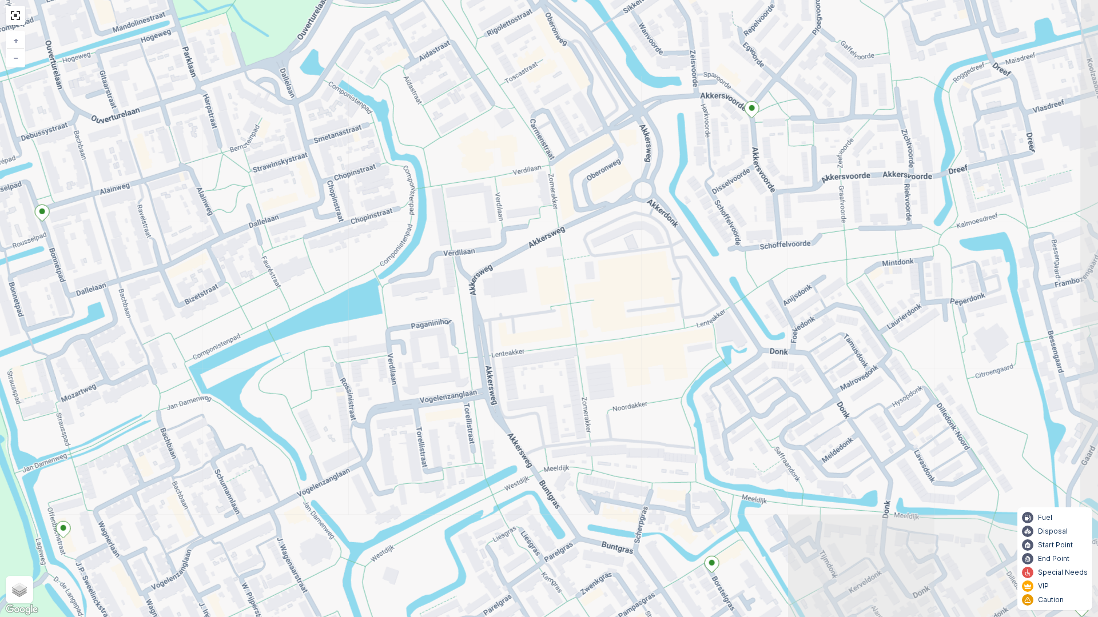
drag, startPoint x: 692, startPoint y: 508, endPoint x: 660, endPoint y: 349, distance: 161.6
click at [660, 350] on div "3 2 2 + − Satellite Roadmap Terrain Hybrid Leaflet Keyboard shortcuts Map Data …" at bounding box center [549, 308] width 1098 height 617
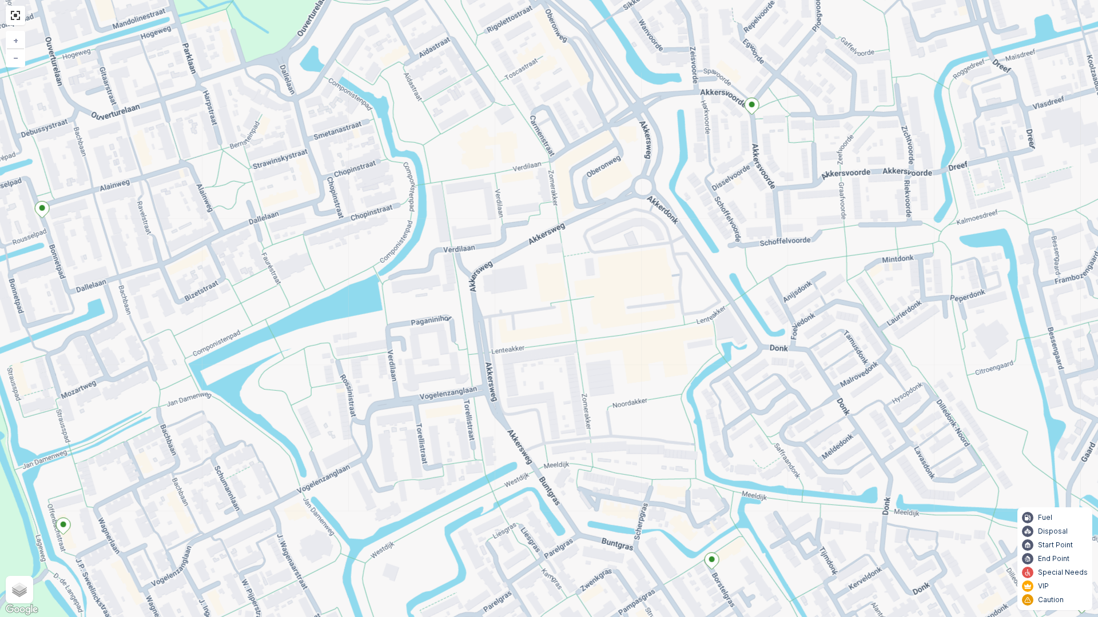
drag, startPoint x: 632, startPoint y: 442, endPoint x: 939, endPoint y: 407, distance: 309.6
click at [939, 407] on div "3 2 2 + − Satellite Roadmap Terrain Hybrid Leaflet Keyboard shortcuts Map Data …" at bounding box center [549, 308] width 1098 height 617
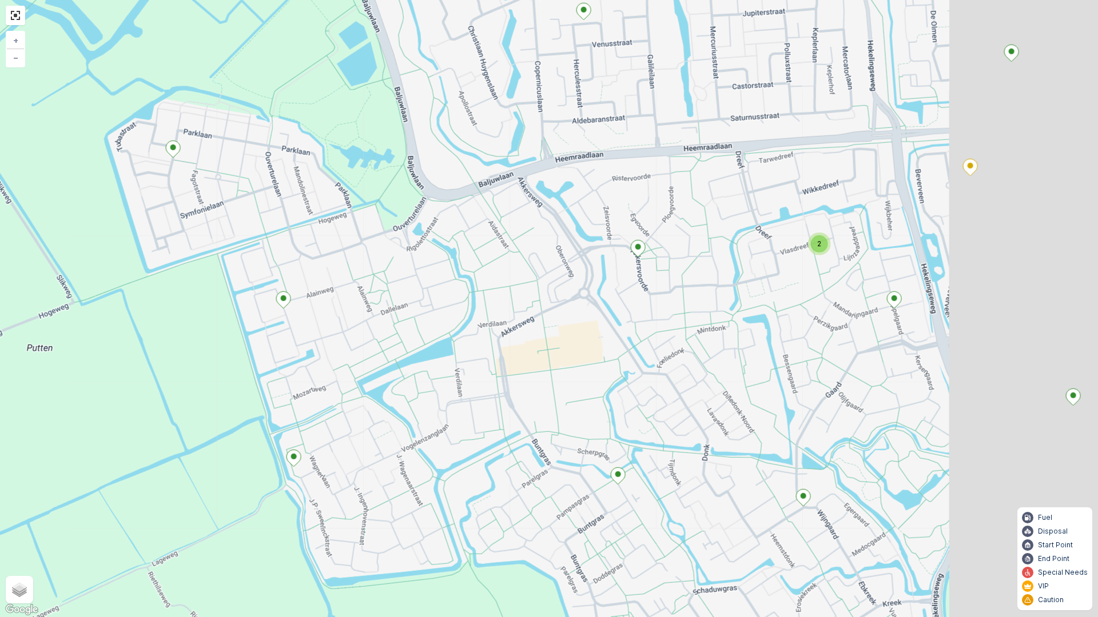
drag, startPoint x: 1013, startPoint y: 396, endPoint x: 557, endPoint y: 394, distance: 455.1
click at [557, 394] on div "3 2 2 + − Satellite Roadmap Terrain Hybrid Leaflet Keyboard shortcuts Map Data …" at bounding box center [549, 308] width 1098 height 617
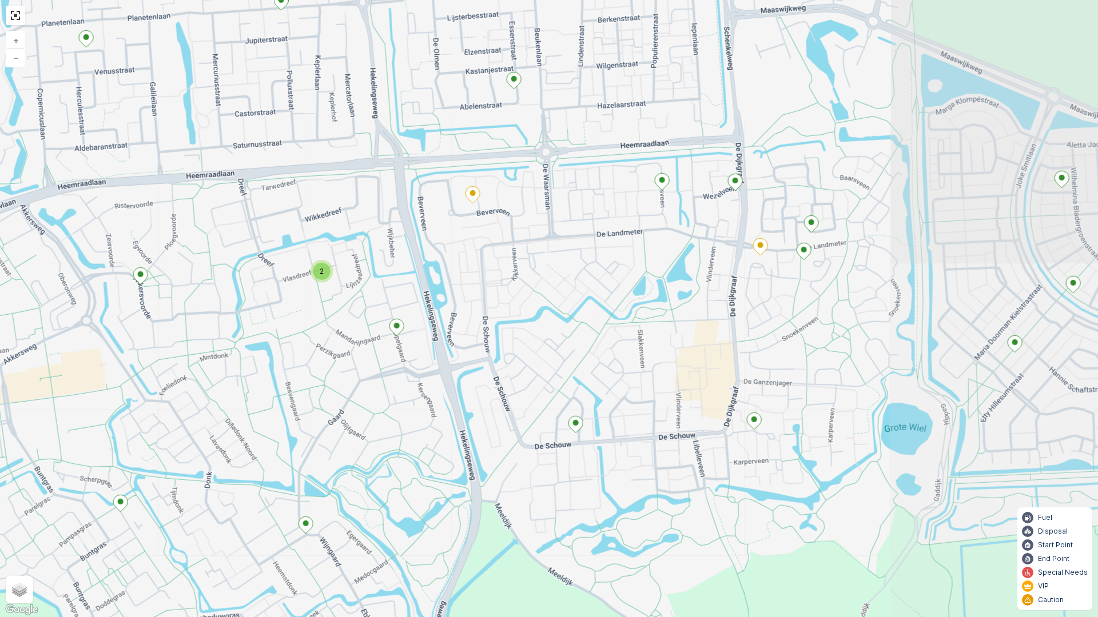
drag, startPoint x: 866, startPoint y: 425, endPoint x: 583, endPoint y: 455, distance: 284.0
click at [583, 455] on div "3 2 2 + − Satellite Roadmap Terrain Hybrid Leaflet Keyboard shortcuts Map Data …" at bounding box center [549, 308] width 1098 height 617
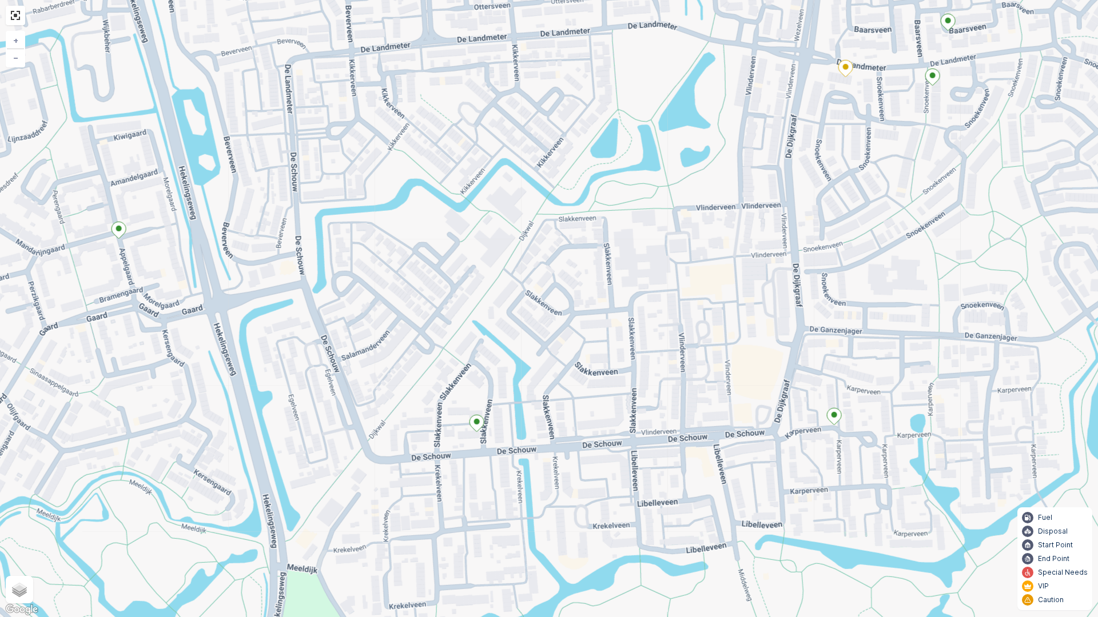
click at [479, 424] on ellipse at bounding box center [477, 422] width 6 height 6
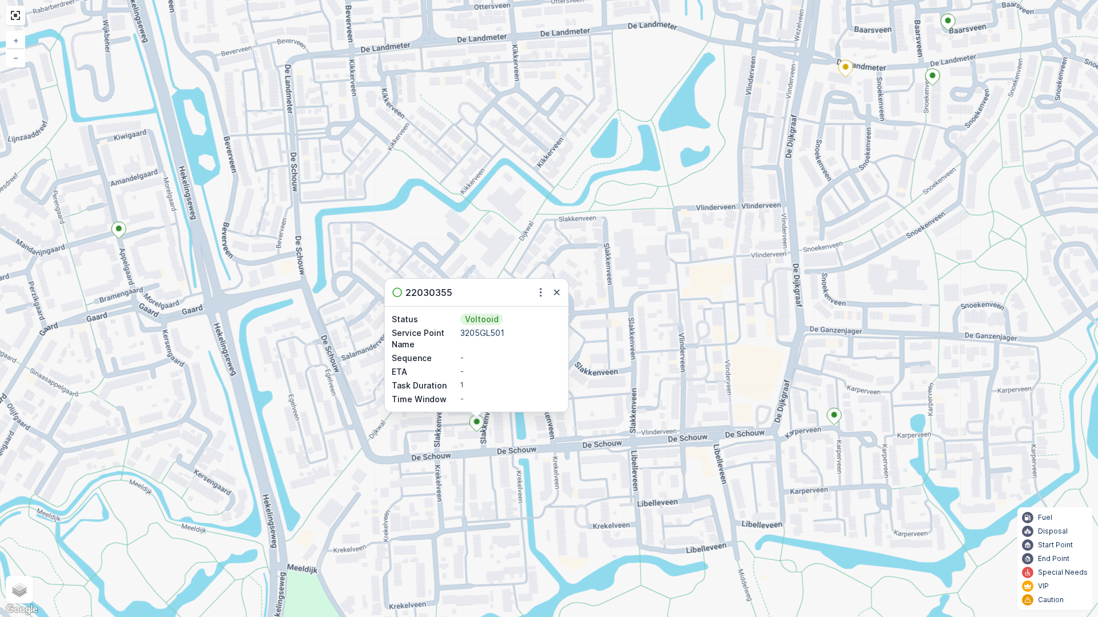
click at [564, 295] on div "22030355" at bounding box center [477, 292] width 184 height 27
click at [563, 296] on button "button" at bounding box center [557, 293] width 14 height 14
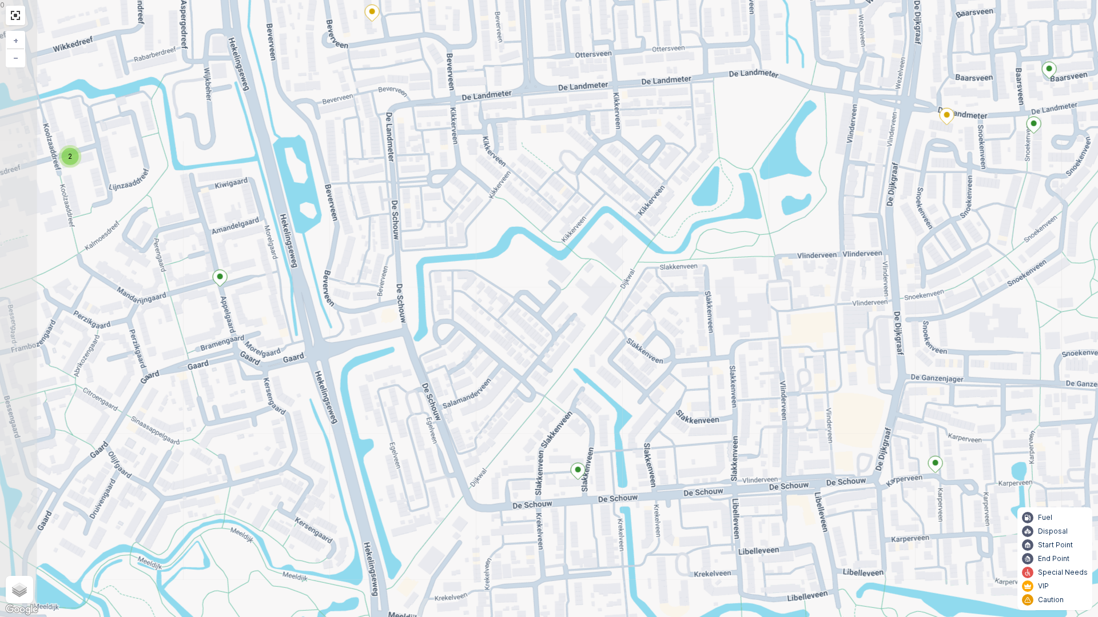
drag, startPoint x: 571, startPoint y: 296, endPoint x: 656, endPoint y: 341, distance: 95.9
click at [656, 341] on div "3 2 2 + − Satellite Roadmap Terrain Hybrid Leaflet Keyboard shortcuts Map Data …" at bounding box center [549, 308] width 1098 height 617
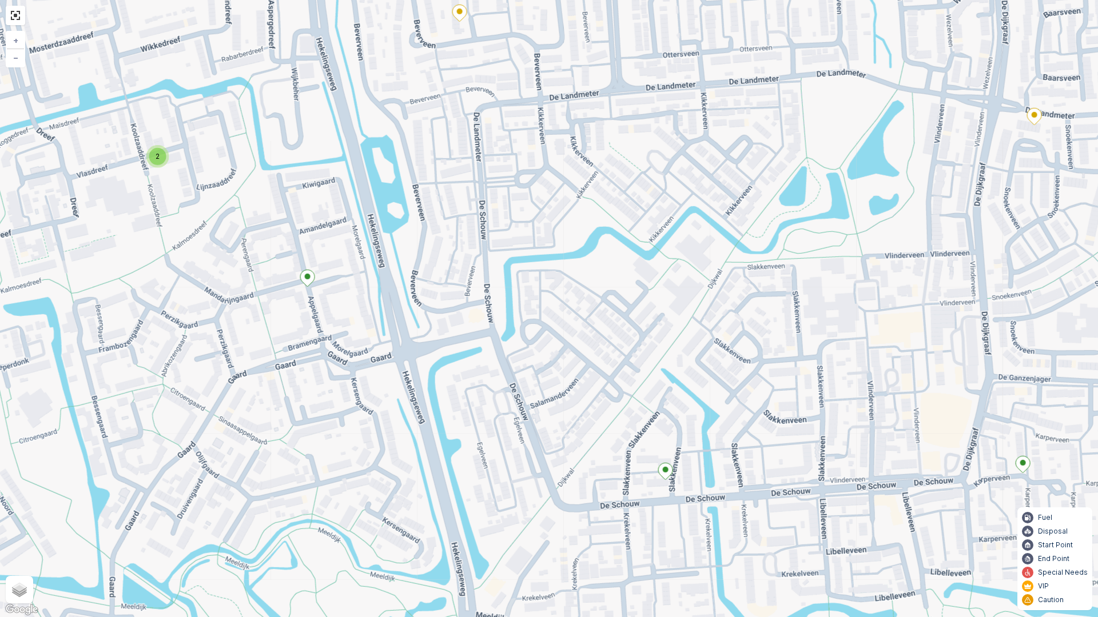
click at [637, 328] on div "3 2 2 + − Satellite Roadmap Terrain Hybrid Leaflet Keyboard shortcuts Map Data …" at bounding box center [549, 308] width 1098 height 617
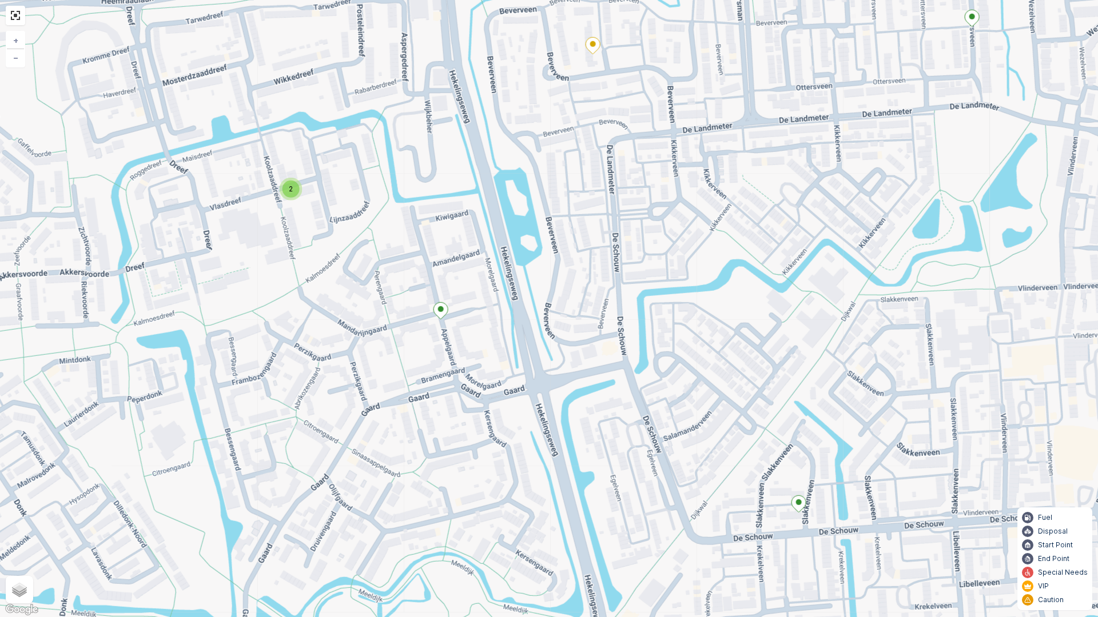
drag, startPoint x: 584, startPoint y: 328, endPoint x: 602, endPoint y: 334, distance: 19.3
click at [602, 334] on div "3 2 2 + − Satellite Roadmap Terrain Hybrid Leaflet Keyboard shortcuts Map Data …" at bounding box center [549, 308] width 1098 height 617
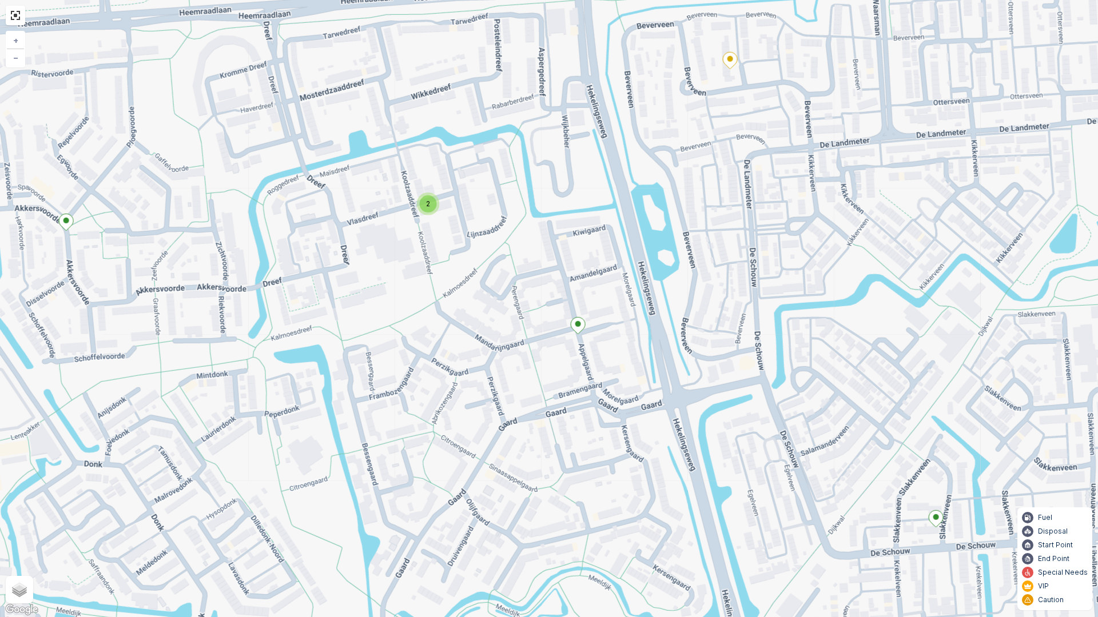
drag, startPoint x: 484, startPoint y: 276, endPoint x: 610, endPoint y: 290, distance: 126.7
click at [610, 290] on div "3 2 2 + − Satellite Roadmap Terrain Hybrid Leaflet Keyboard shortcuts Map Data …" at bounding box center [549, 308] width 1098 height 617
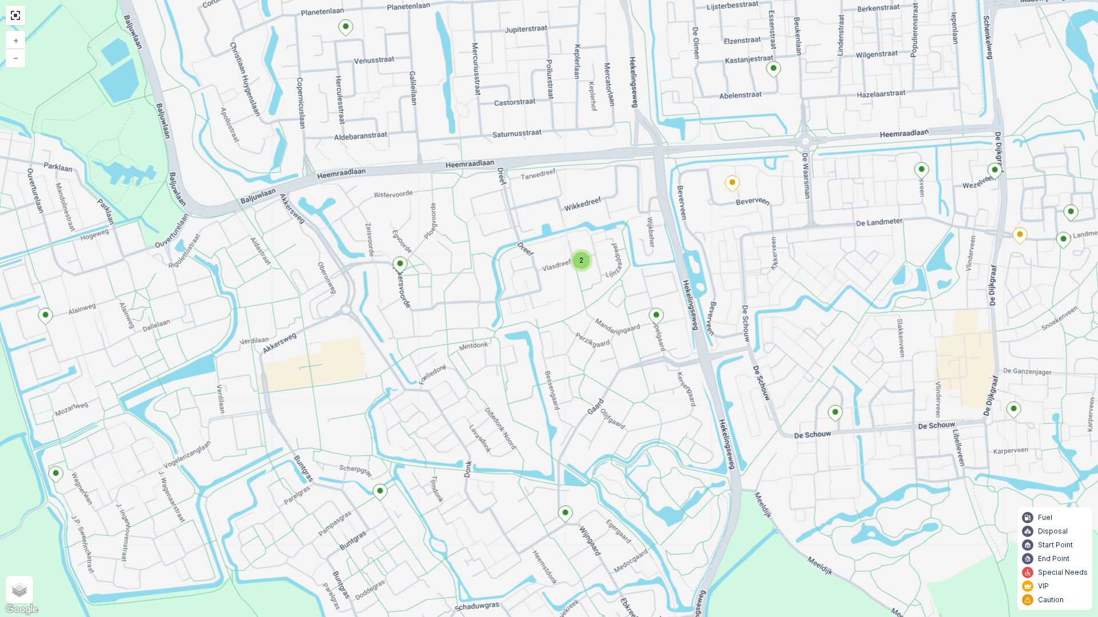
drag, startPoint x: 659, startPoint y: 425, endPoint x: 686, endPoint y: 381, distance: 51.1
click at [686, 381] on div "3 2 2 + − Satellite Roadmap Terrain Hybrid Leaflet Keyboard shortcuts Map Data …" at bounding box center [549, 308] width 1098 height 617
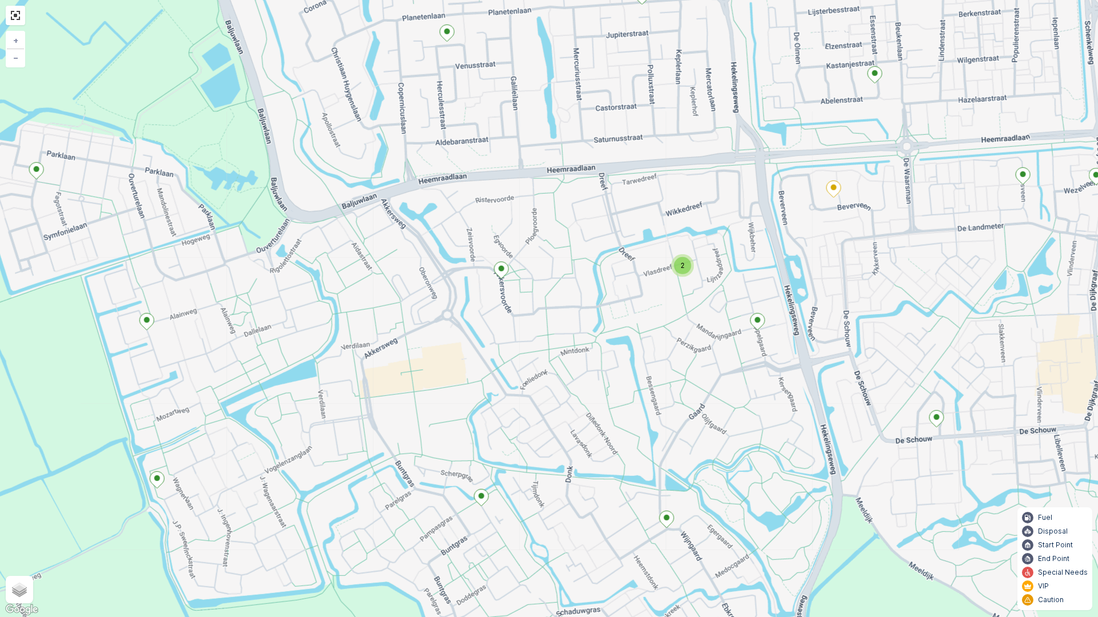
drag, startPoint x: 454, startPoint y: 345, endPoint x: 548, endPoint y: 350, distance: 93.9
click at [548, 350] on div "3 2 2 + − Satellite Roadmap Terrain Hybrid Leaflet Keyboard shortcuts Map Data …" at bounding box center [549, 308] width 1098 height 617
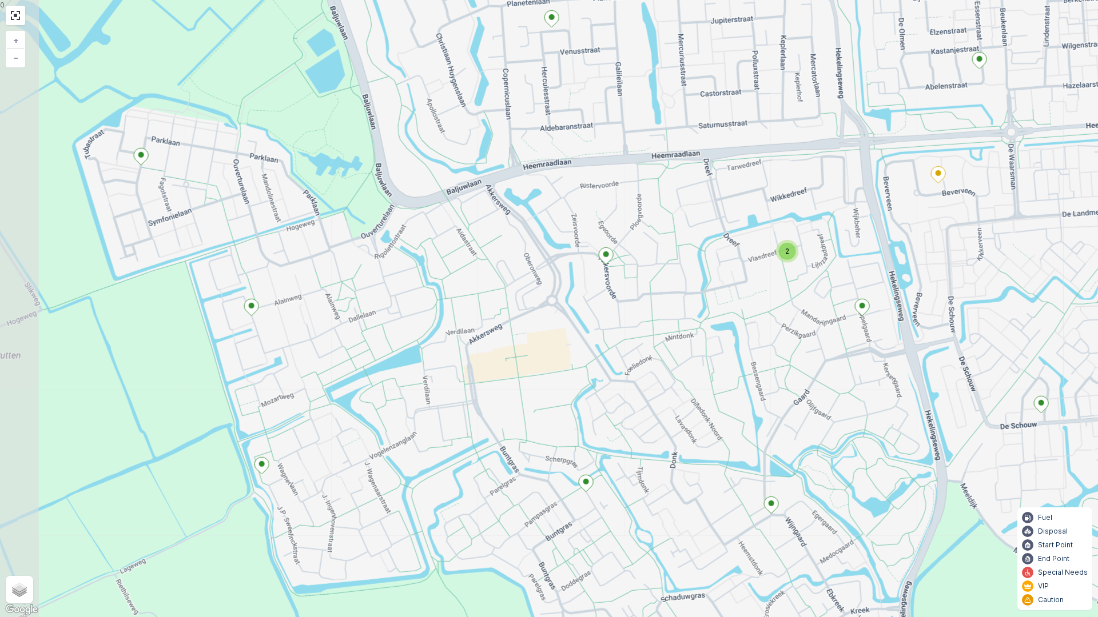
drag, startPoint x: 342, startPoint y: 397, endPoint x: 433, endPoint y: 384, distance: 91.3
click at [433, 384] on div "3 2 2 + − Satellite Roadmap Terrain Hybrid Leaflet Keyboard shortcuts Map Data …" at bounding box center [549, 308] width 1098 height 617
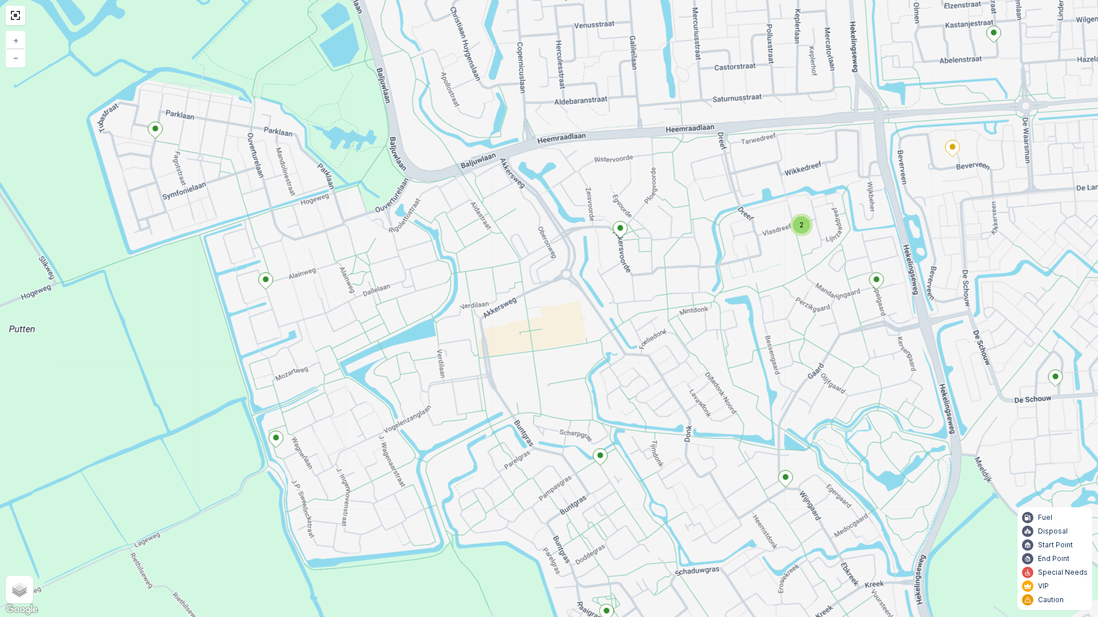
drag, startPoint x: 439, startPoint y: 394, endPoint x: 453, endPoint y: 369, distance: 28.9
click at [453, 369] on div "3 2 2 + − Satellite Roadmap Terrain Hybrid Leaflet Keyboard shortcuts Map Data …" at bounding box center [549, 308] width 1098 height 617
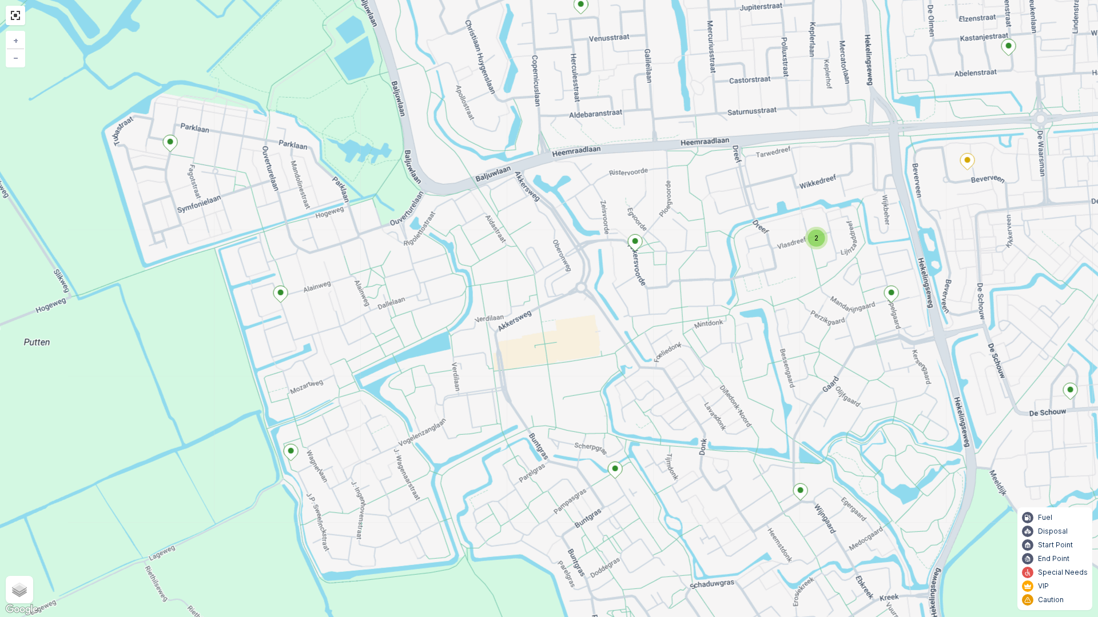
drag, startPoint x: 459, startPoint y: 358, endPoint x: 474, endPoint y: 371, distance: 19.8
click at [474, 371] on div "3 2 2 + − Satellite Roadmap Terrain Hybrid Leaflet Keyboard shortcuts Map Data …" at bounding box center [549, 308] width 1098 height 617
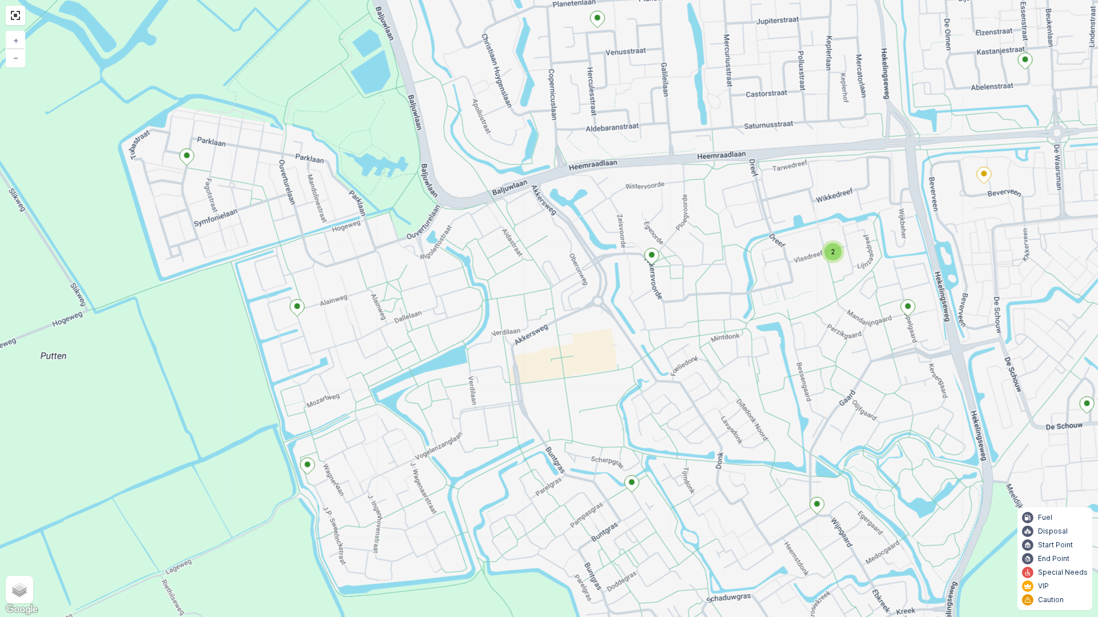
drag, startPoint x: 545, startPoint y: 338, endPoint x: 561, endPoint y: 352, distance: 21.5
click at [561, 352] on div "3 2 2 + − Satellite Roadmap Terrain Hybrid Leaflet Keyboard shortcuts Map Data …" at bounding box center [549, 308] width 1098 height 617
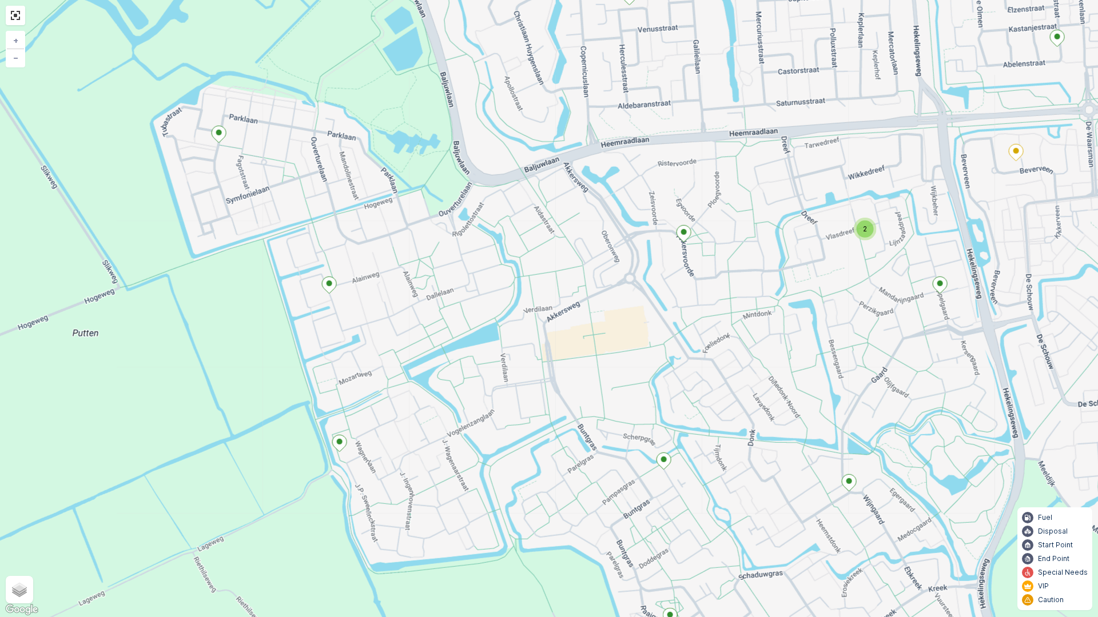
drag, startPoint x: 604, startPoint y: 366, endPoint x: 617, endPoint y: 359, distance: 15.3
click at [617, 359] on div "3 2 2 + − Satellite Roadmap Terrain Hybrid Leaflet Keyboard shortcuts Map Data …" at bounding box center [549, 308] width 1098 height 617
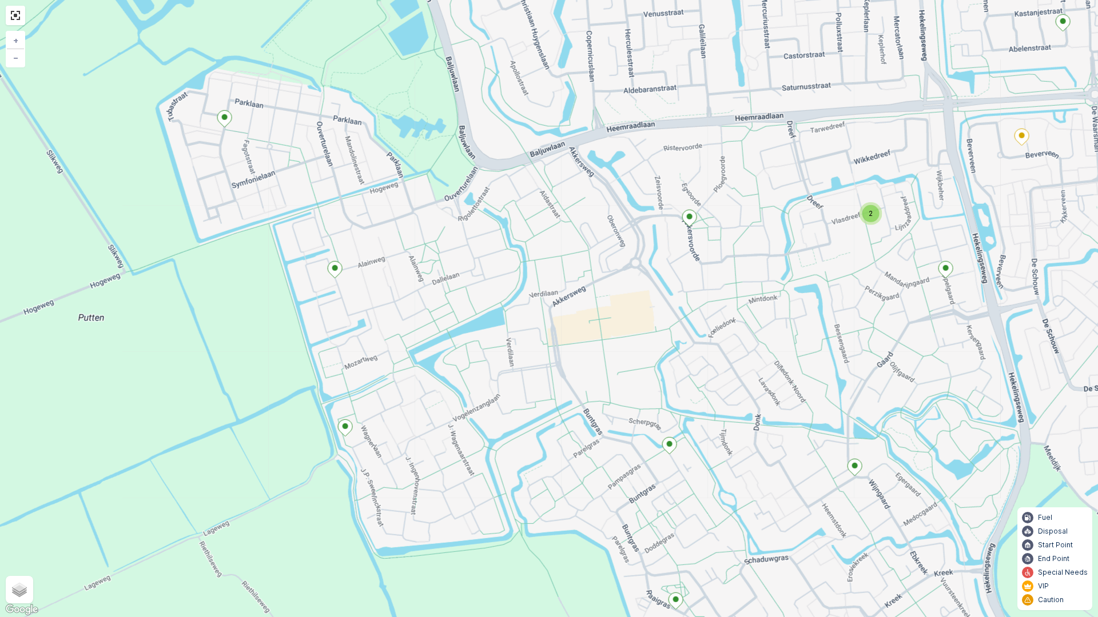
drag, startPoint x: 617, startPoint y: 359, endPoint x: 622, endPoint y: 344, distance: 15.7
click at [622, 344] on div "3 2 2 + − Satellite Roadmap Terrain Hybrid Leaflet Keyboard shortcuts Map Data …" at bounding box center [549, 308] width 1098 height 617
click at [745, 508] on div "3 2 2 + − Satellite Roadmap Terrain Hybrid Leaflet Keyboard shortcuts Map Data …" at bounding box center [549, 308] width 1098 height 617
click at [740, 509] on div "3 2 2 + − Satellite Roadmap Terrain Hybrid Leaflet Keyboard shortcuts Map Data …" at bounding box center [549, 308] width 1098 height 617
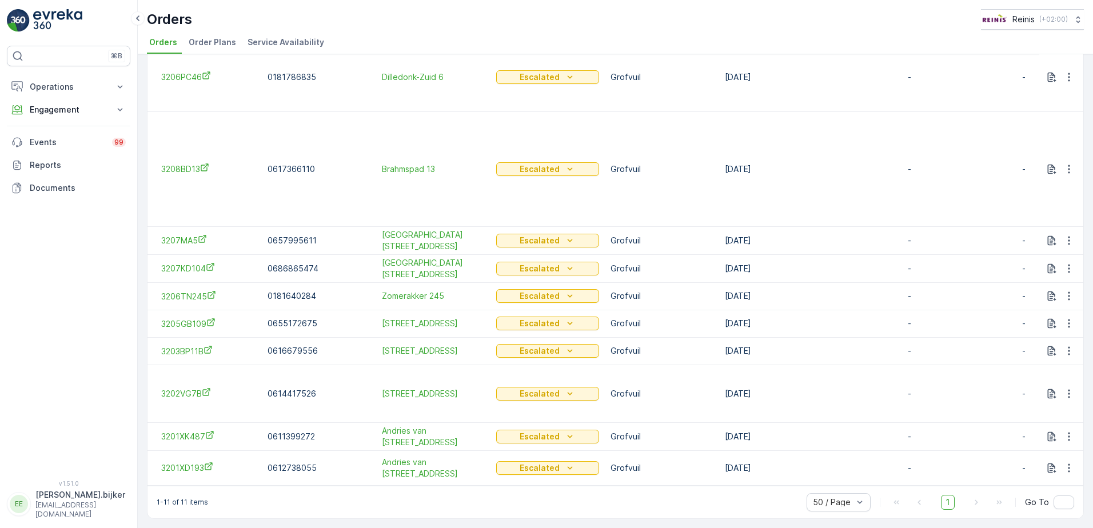
click at [896, 112] on td "-" at bounding box center [952, 168] width 114 height 115
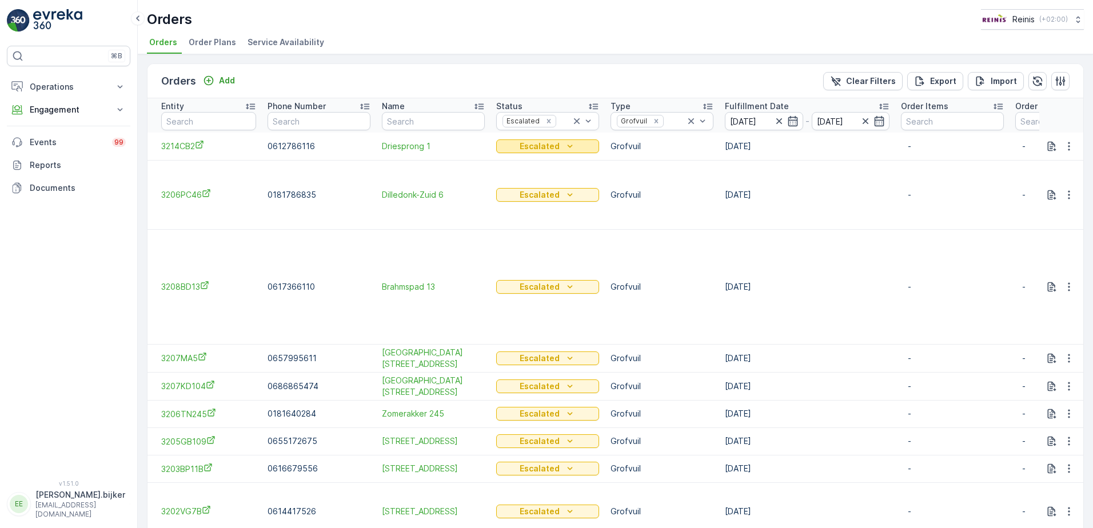
click at [565, 150] on icon "Escalated" at bounding box center [569, 146] width 11 height 11
click at [570, 148] on icon "Escalated" at bounding box center [569, 146] width 11 height 11
click at [659, 17] on div "Orders Reinis ( +02:00 )" at bounding box center [615, 19] width 937 height 21
click at [575, 285] on icon "Escalated" at bounding box center [569, 286] width 11 height 11
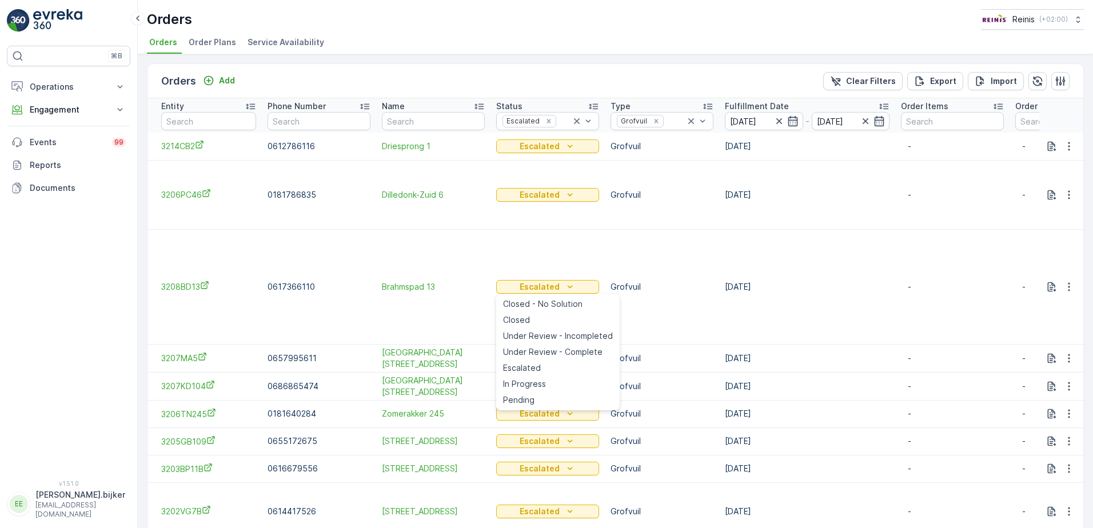
click at [863, 160] on td "[DATE]" at bounding box center [807, 146] width 176 height 27
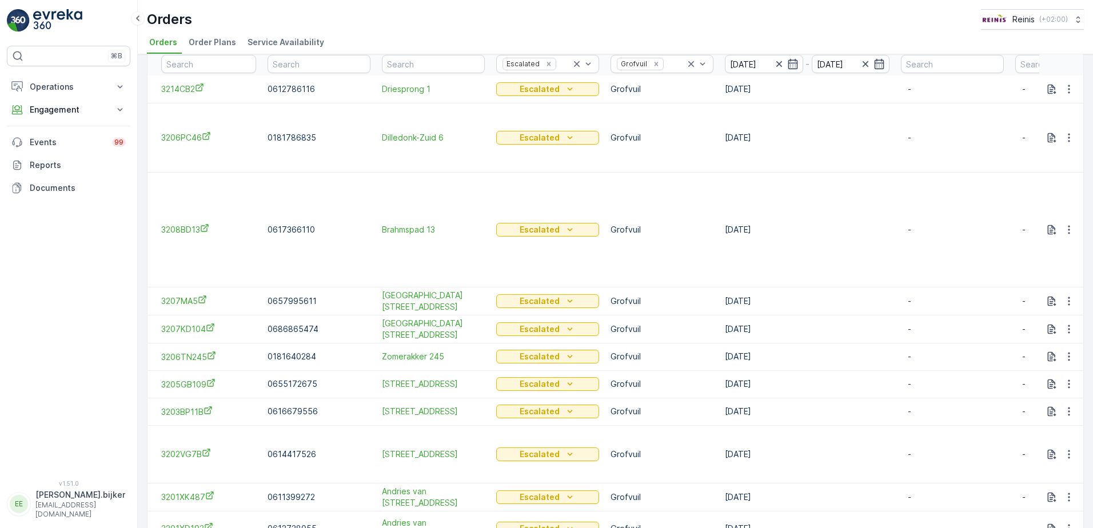
scroll to position [123, 0]
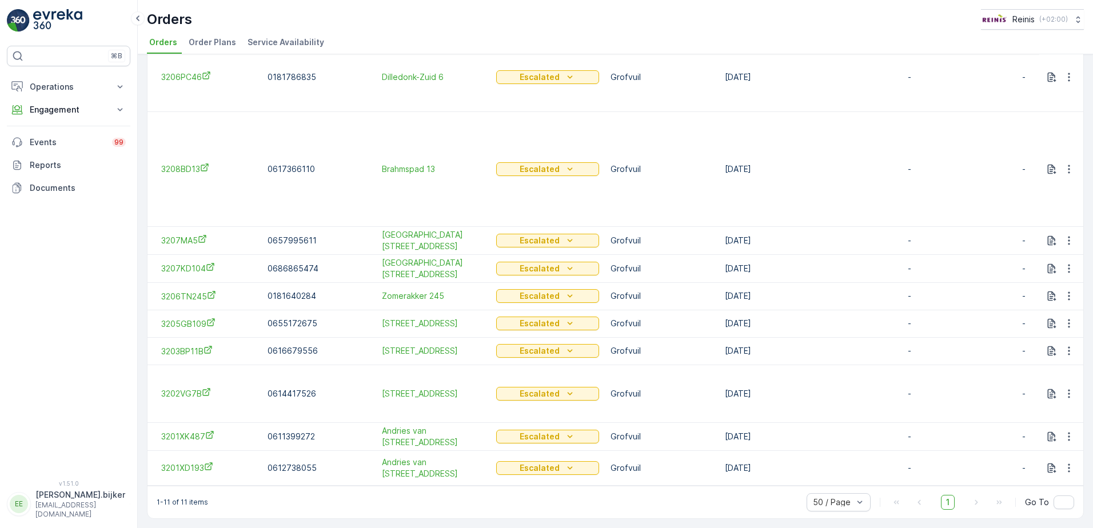
click at [660, 3] on div "Orders Reinis ( +02:00 ) Orders Order Plans Service Availability" at bounding box center [615, 27] width 955 height 54
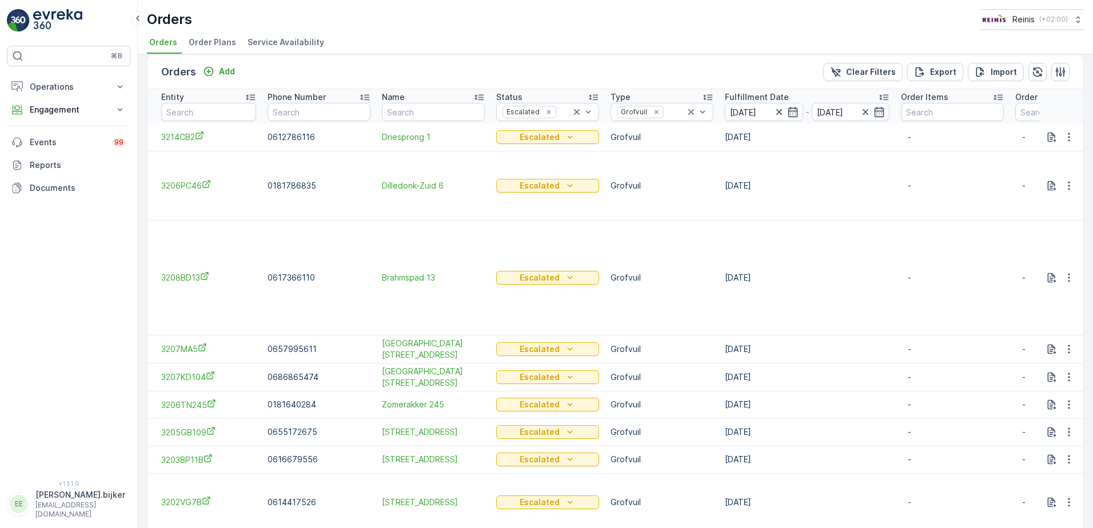
scroll to position [66, 0]
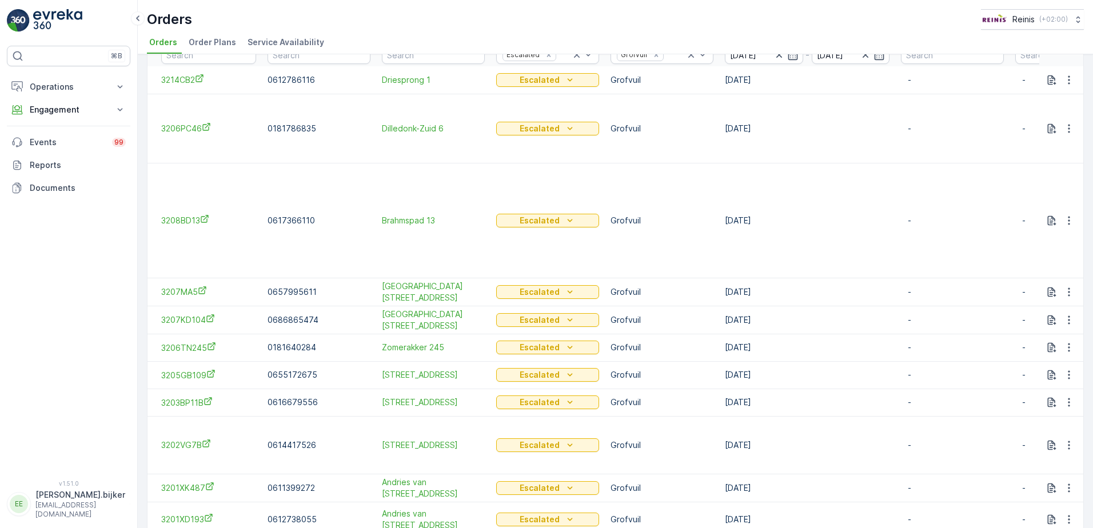
click at [864, 194] on td "[DATE]" at bounding box center [807, 220] width 176 height 115
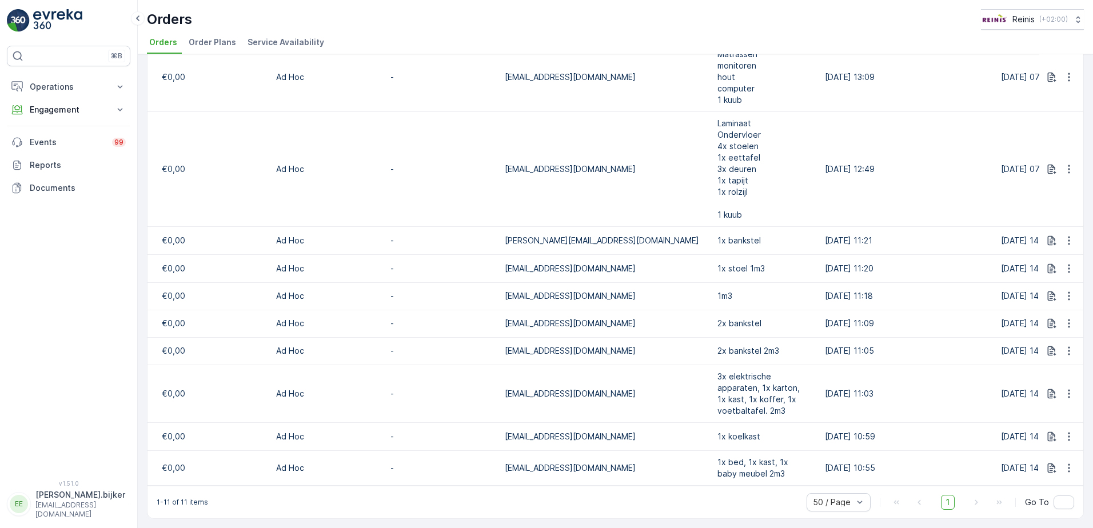
scroll to position [0, 1142]
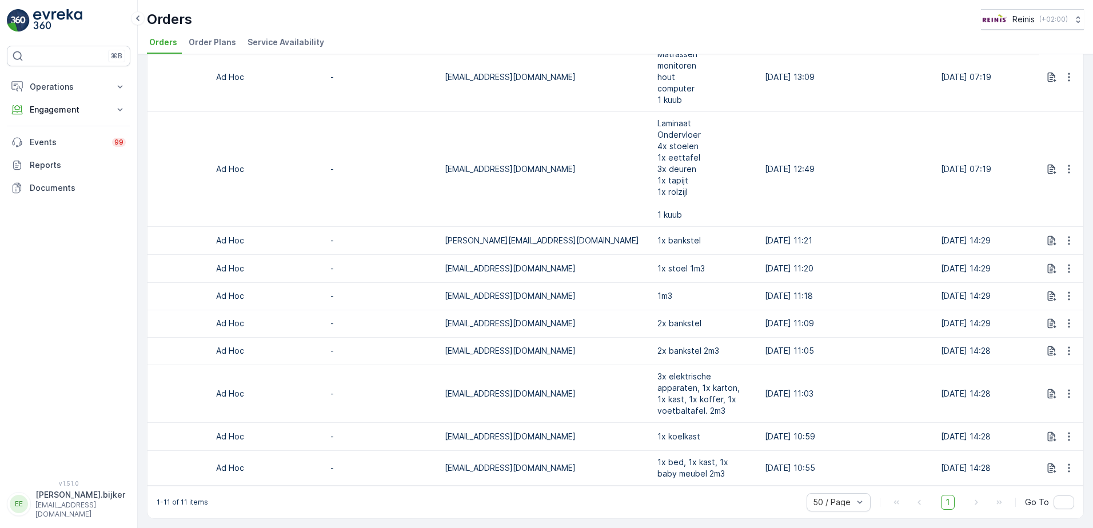
drag, startPoint x: 157, startPoint y: 142, endPoint x: 1095, endPoint y: 464, distance: 992.1
click at [1093, 464] on html "⌘B Operations Insights Planning Routes & Tasks Cockpit Settings Engagement Insi…" at bounding box center [546, 264] width 1093 height 528
copy thead "Entity Phone Number Name Status Escalated Type Grofvuil Fulfillment Date - Orde…"
